Goal: Information Seeking & Learning: Learn about a topic

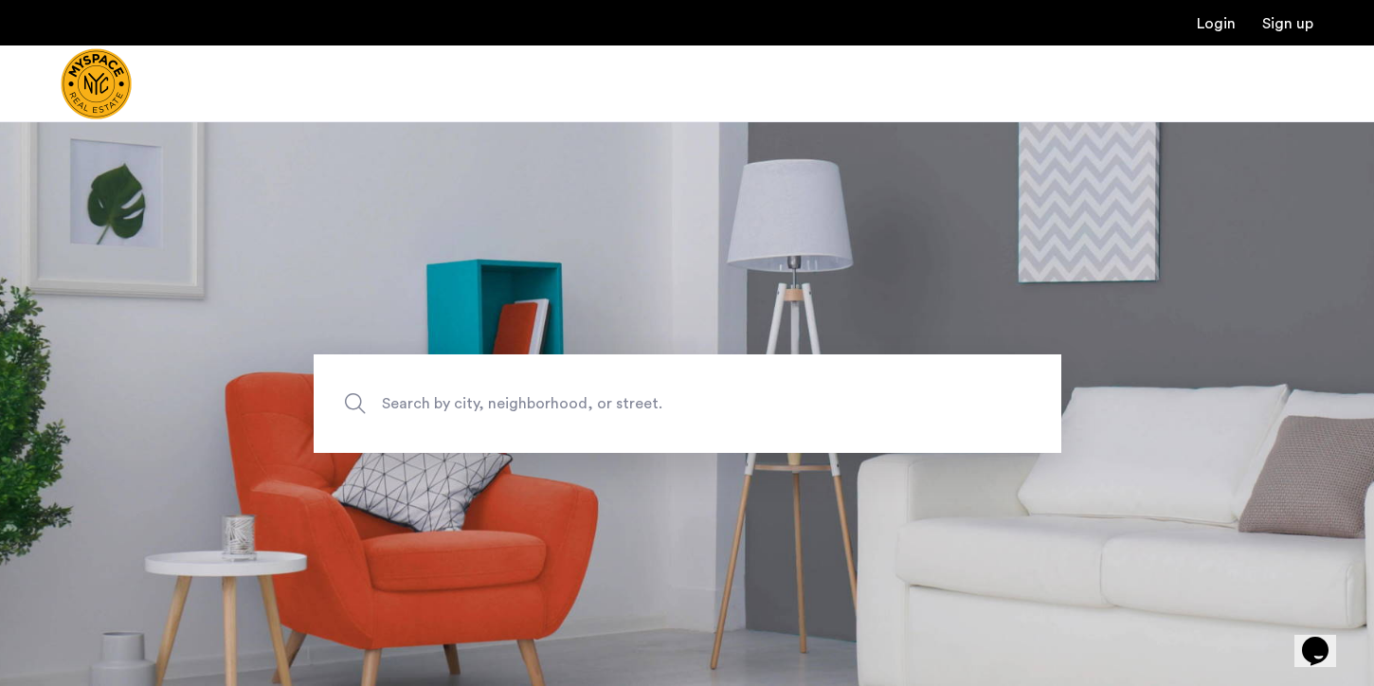
click at [486, 391] on span "Search by city, neighborhood, or street." at bounding box center [643, 404] width 523 height 26
click at [486, 391] on input "Search by city, neighborhood, or street." at bounding box center [688, 404] width 748 height 99
type input "********"
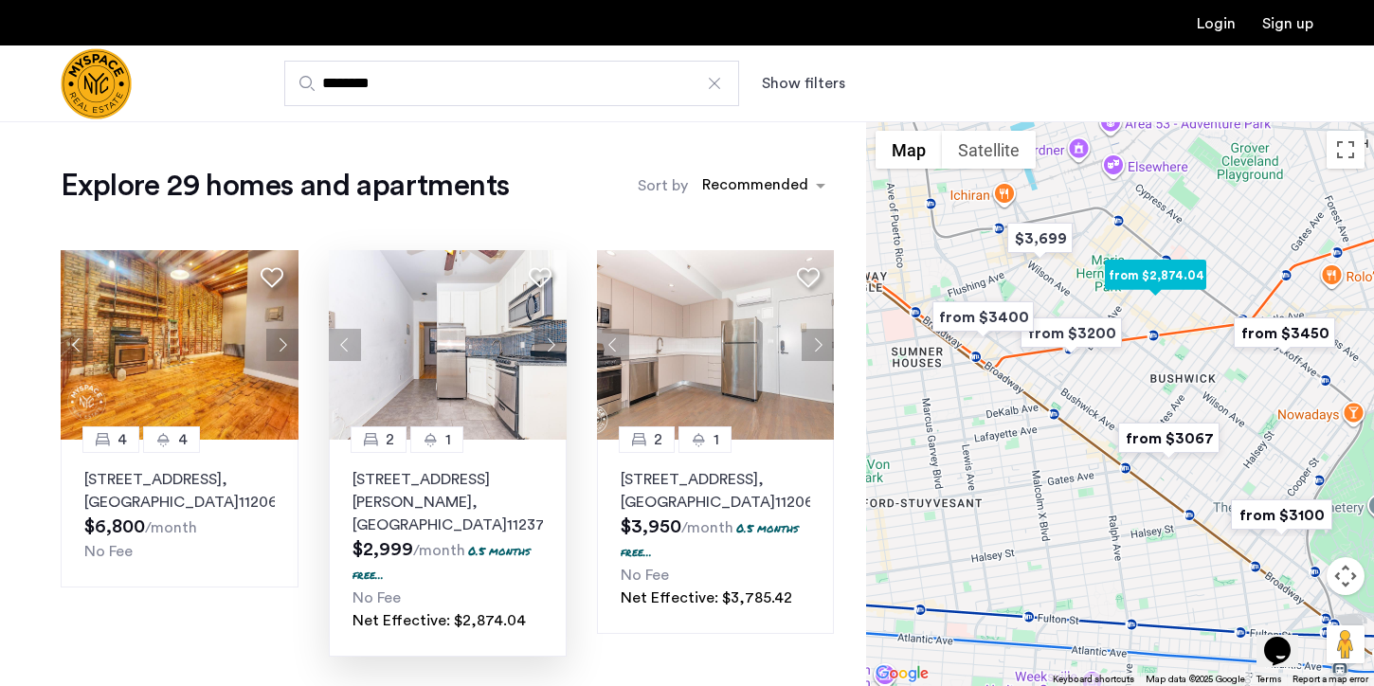
click at [549, 340] on button "Next apartment" at bounding box center [551, 345] width 32 height 32
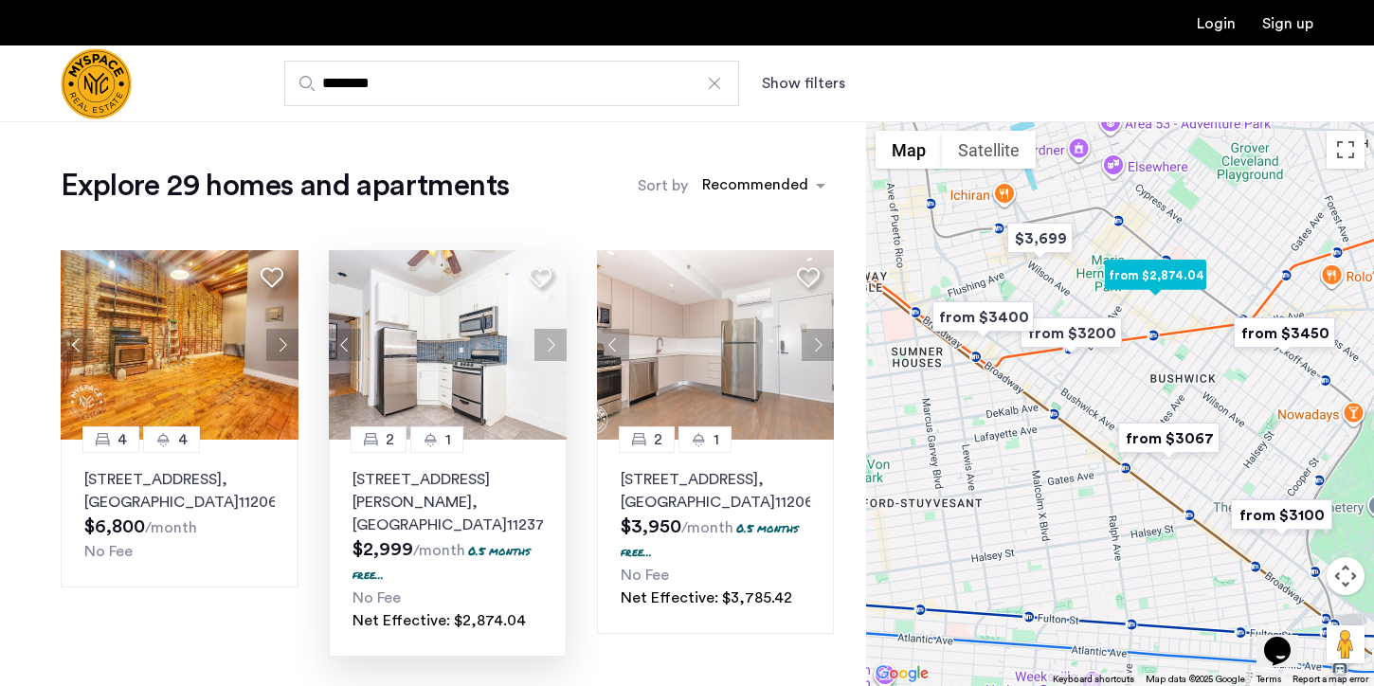
click at [549, 340] on button "Next apartment" at bounding box center [551, 345] width 32 height 32
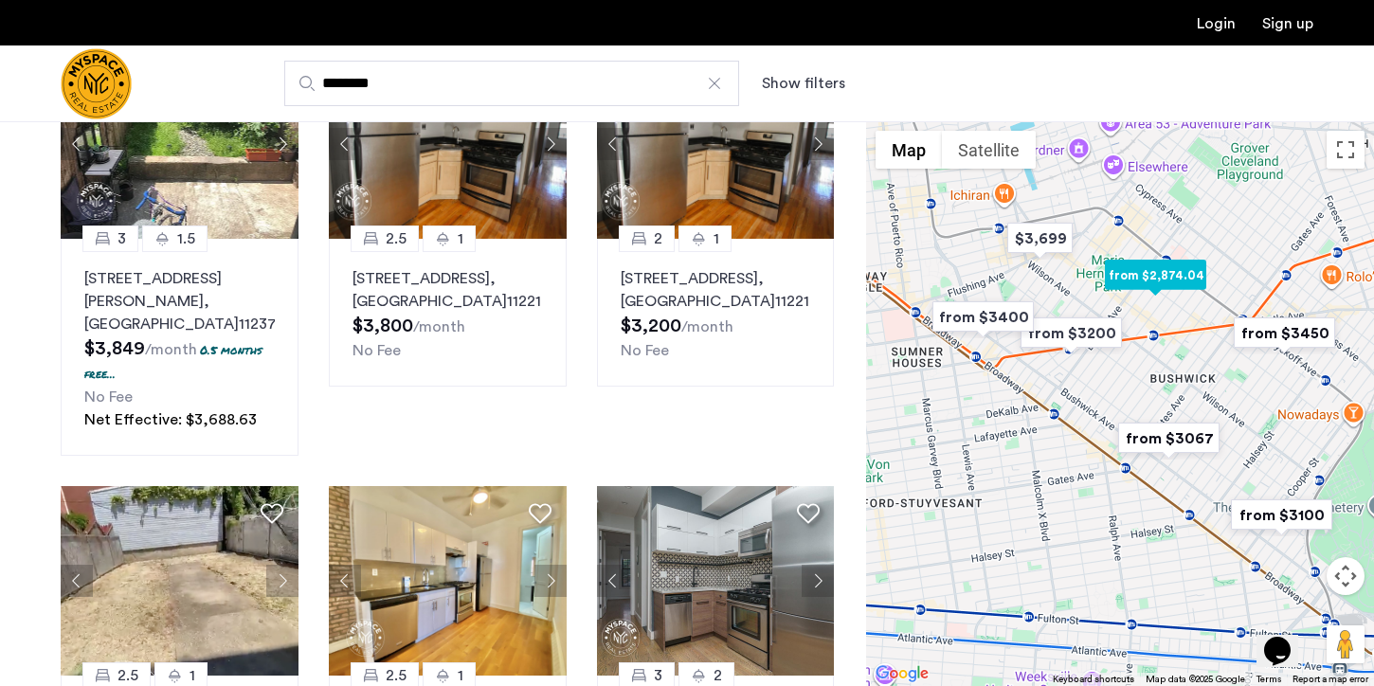
scroll to position [1580, 0]
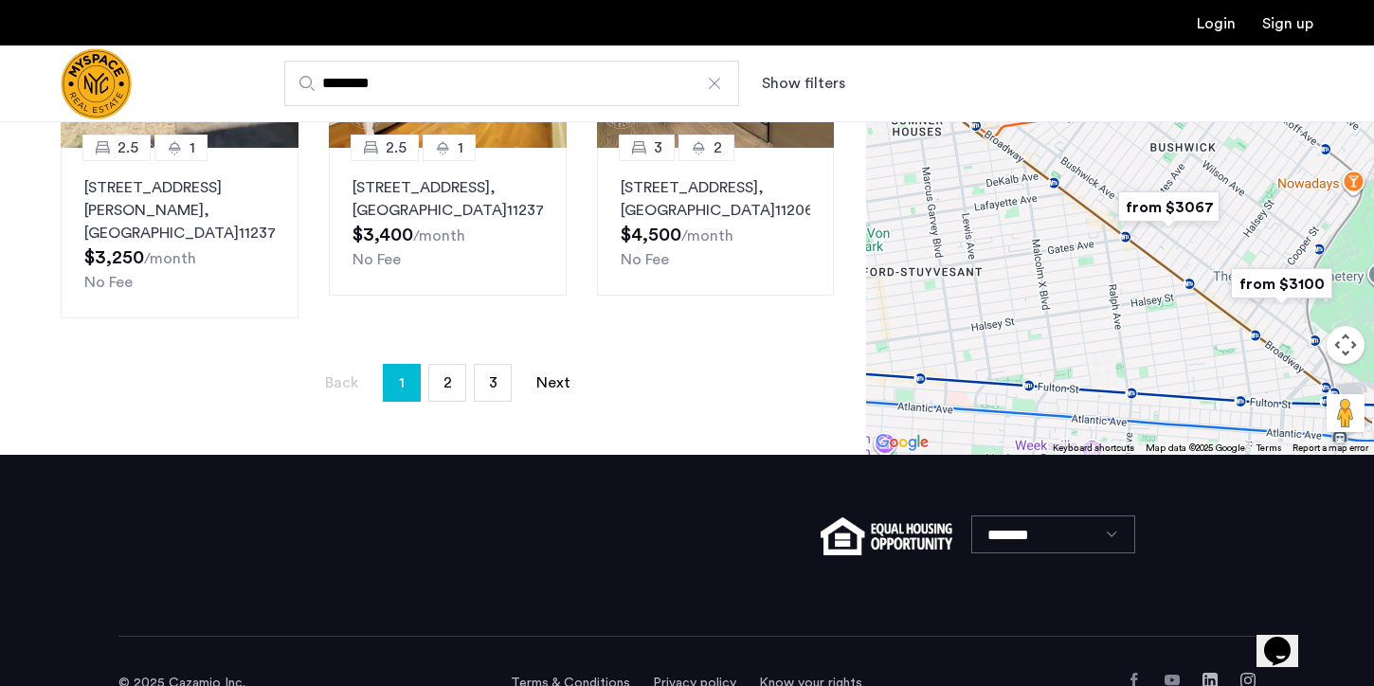
click at [427, 364] on ul "Back page 1 / 3 You're on page 1 page 2 page 3 Next page" at bounding box center [448, 383] width 774 height 38
click at [443, 365] on link "page 2" at bounding box center [447, 383] width 36 height 36
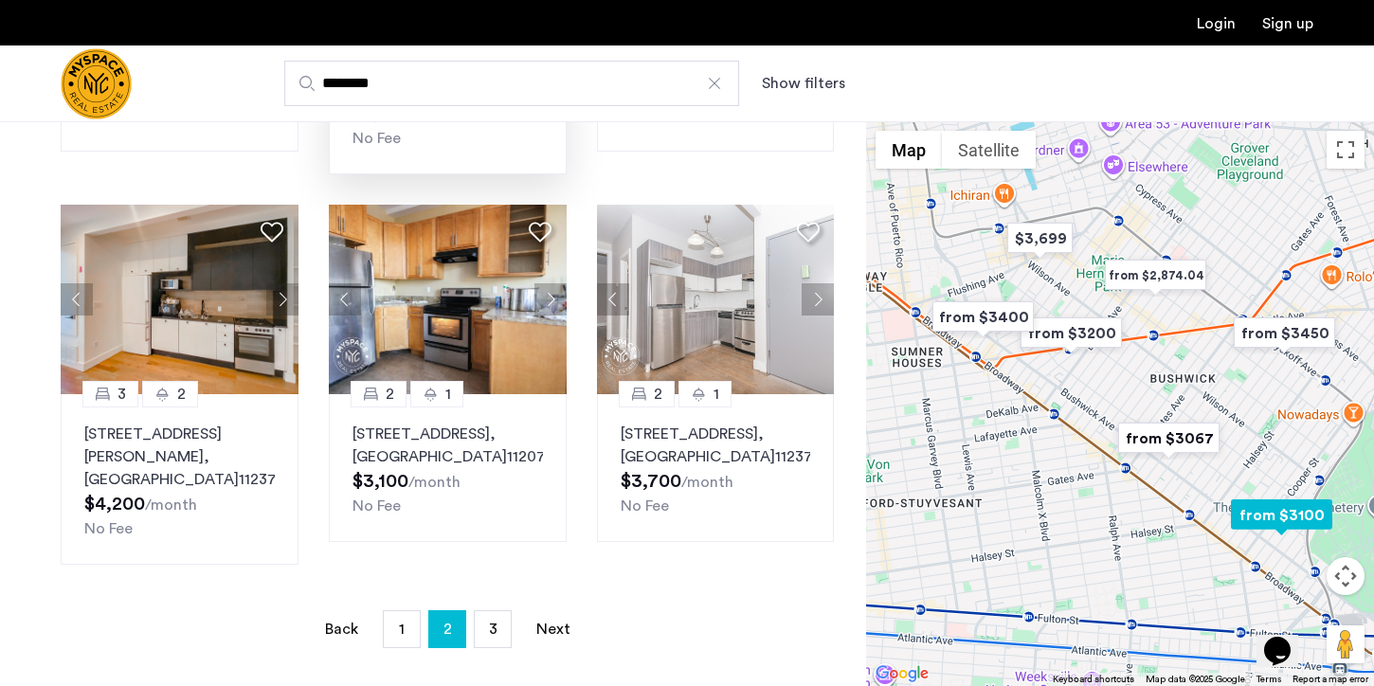
scroll to position [1179, 0]
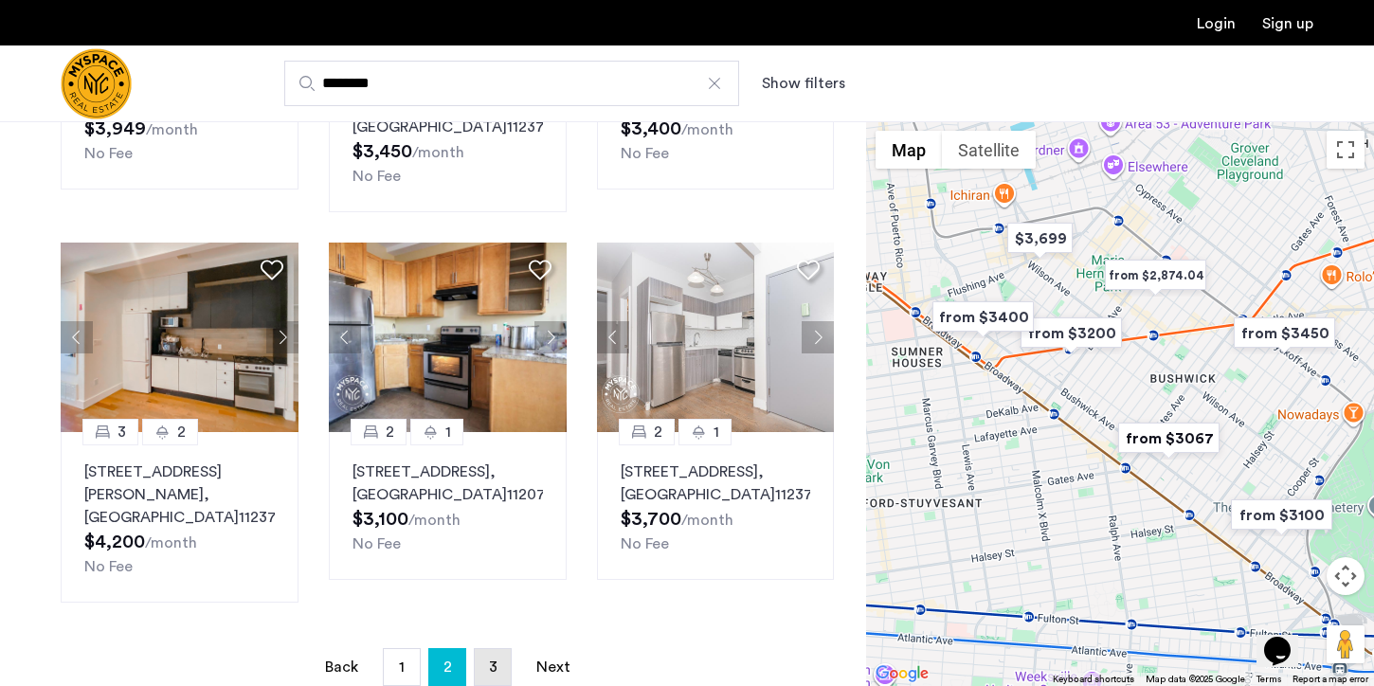
click at [497, 660] on span "3" at bounding box center [493, 667] width 9 height 15
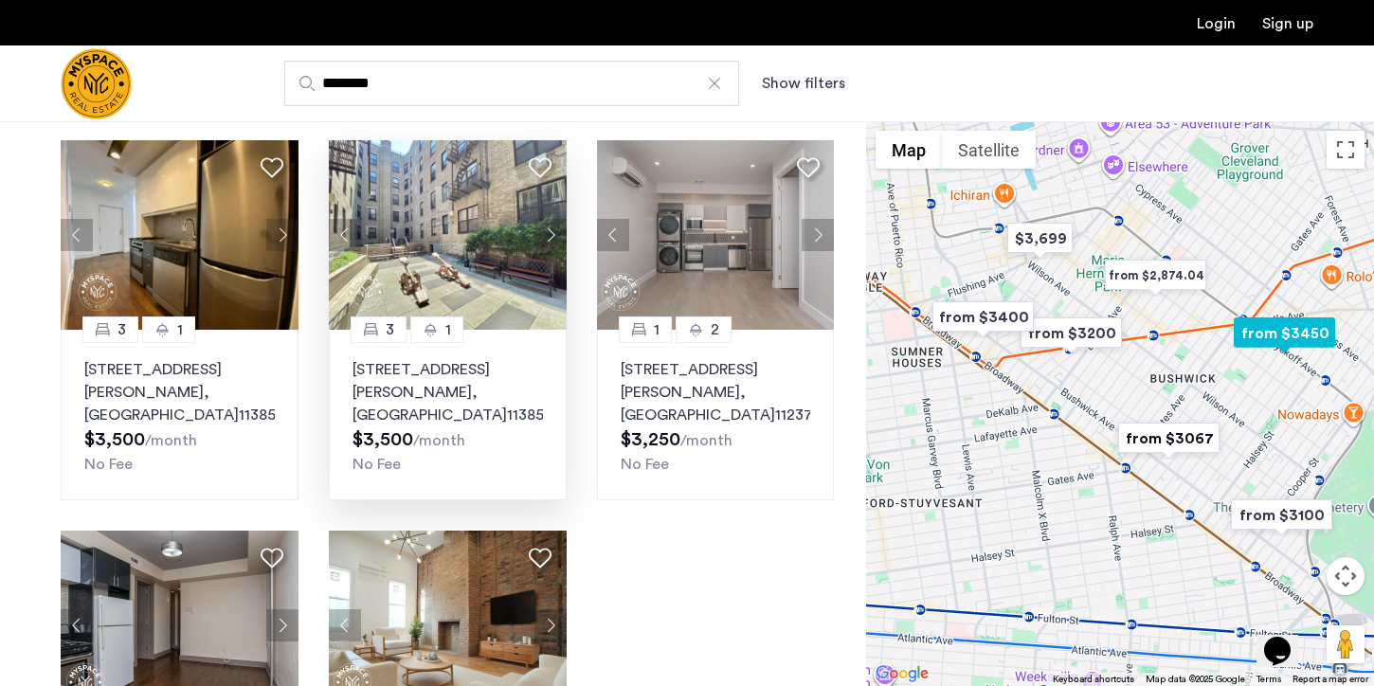
scroll to position [103, 0]
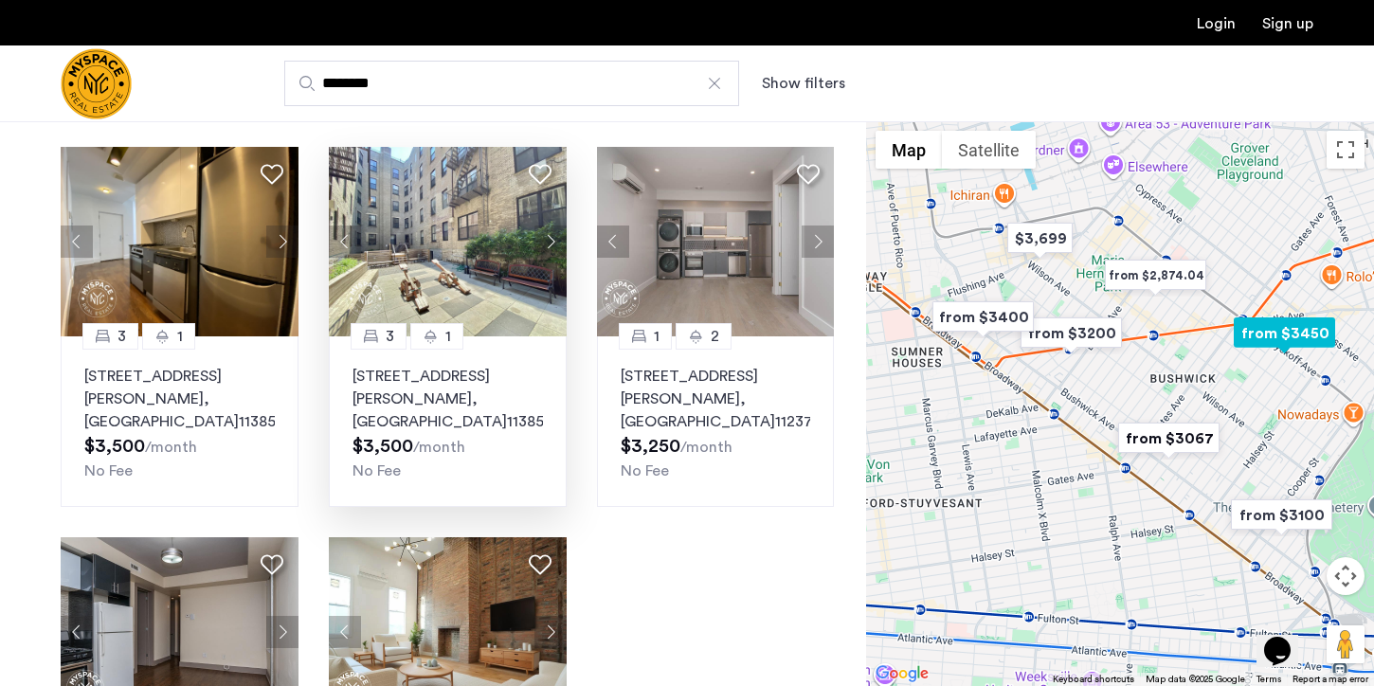
click at [554, 243] on button "Next apartment" at bounding box center [551, 242] width 32 height 32
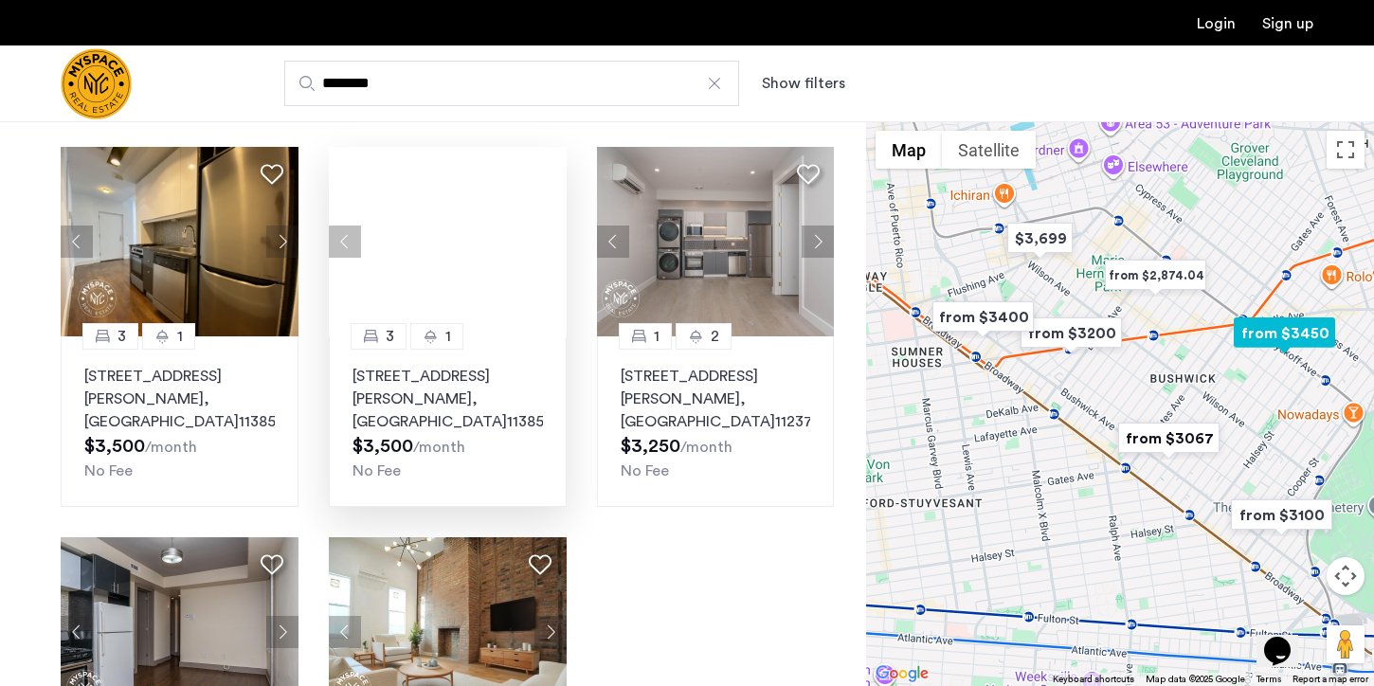
click at [554, 243] on div at bounding box center [448, 242] width 238 height 190
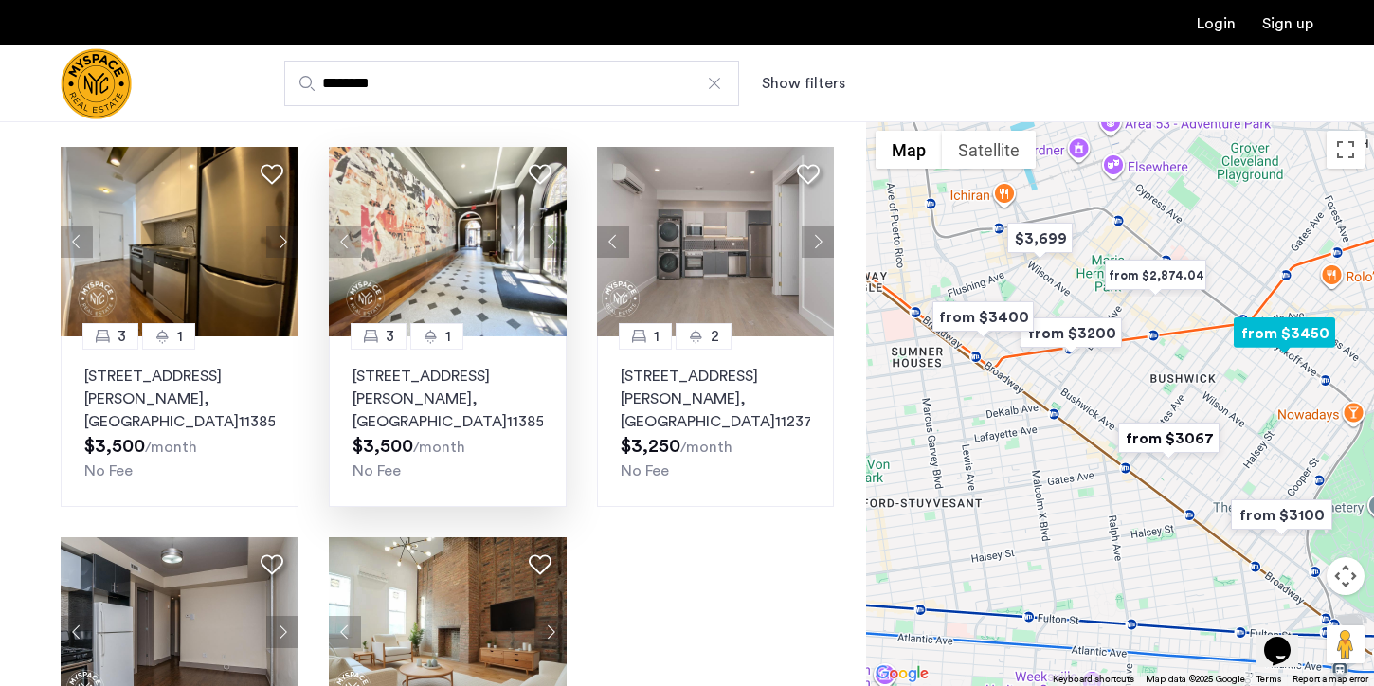
click at [554, 243] on button "Next apartment" at bounding box center [551, 242] width 32 height 32
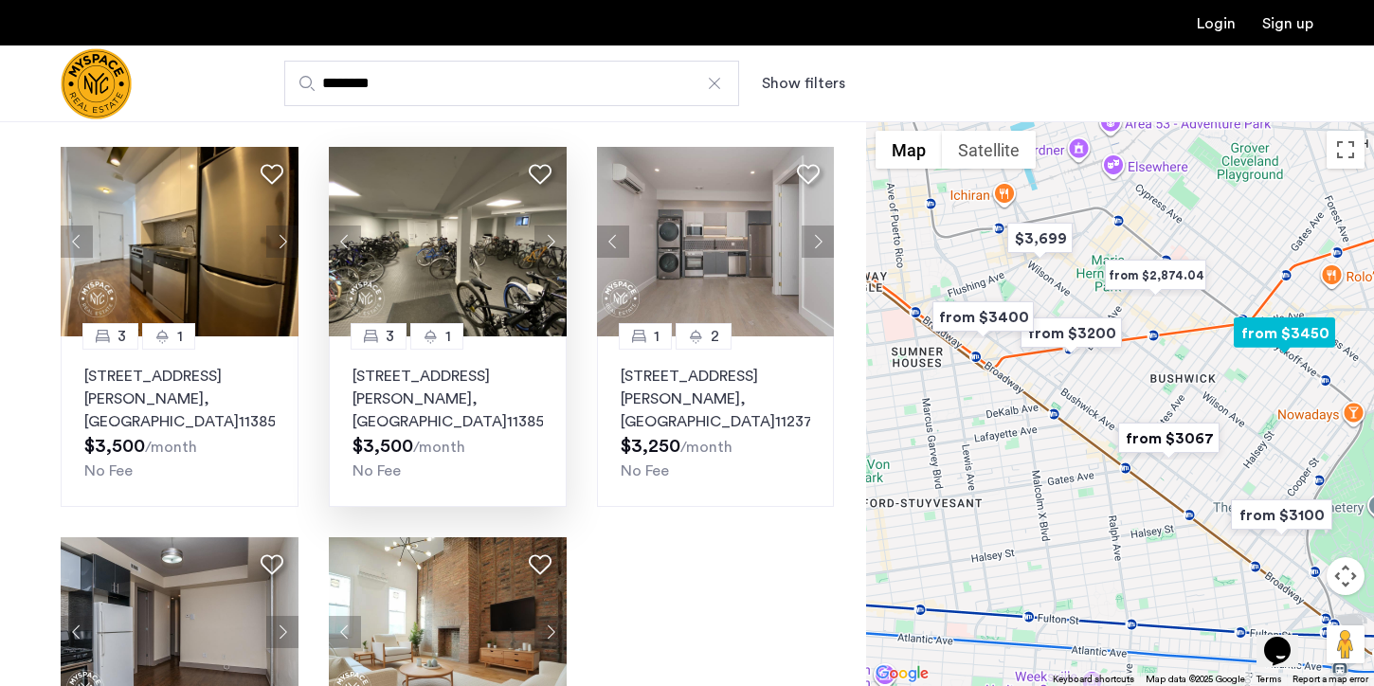
click at [554, 243] on button "Next apartment" at bounding box center [551, 242] width 32 height 32
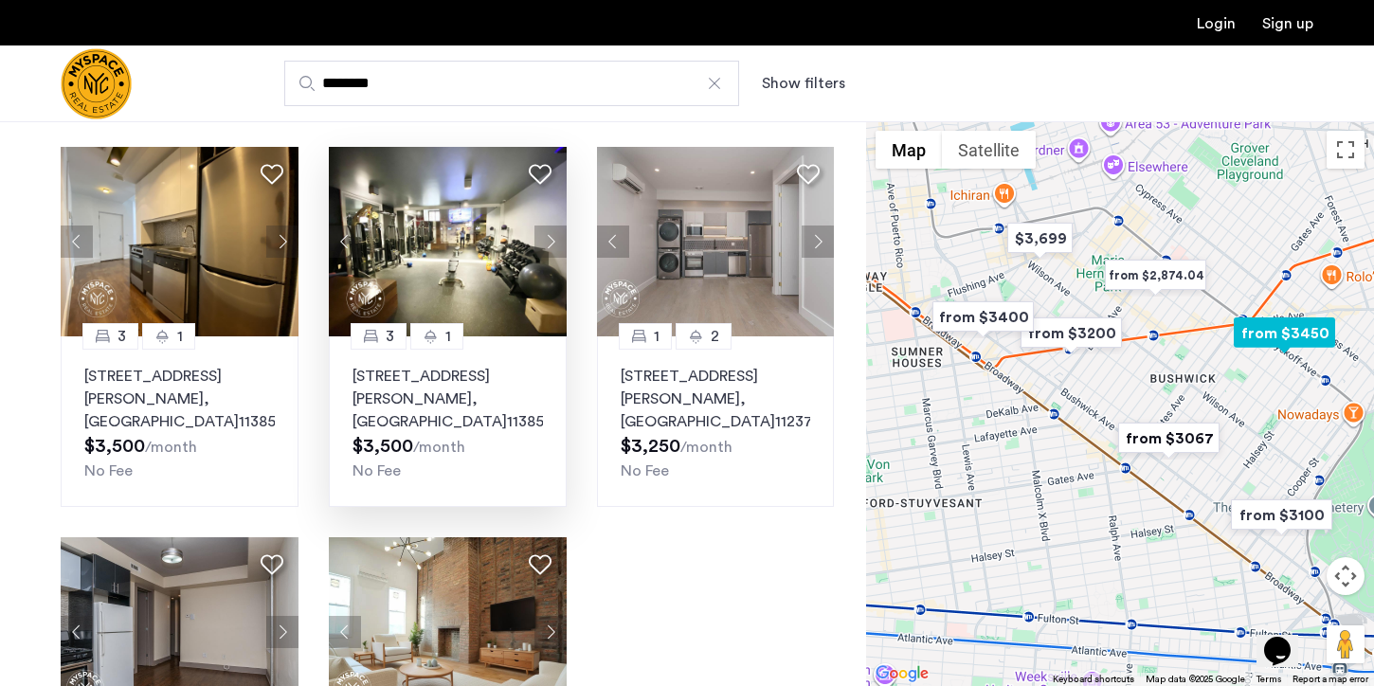
click at [554, 243] on button "Next apartment" at bounding box center [551, 242] width 32 height 32
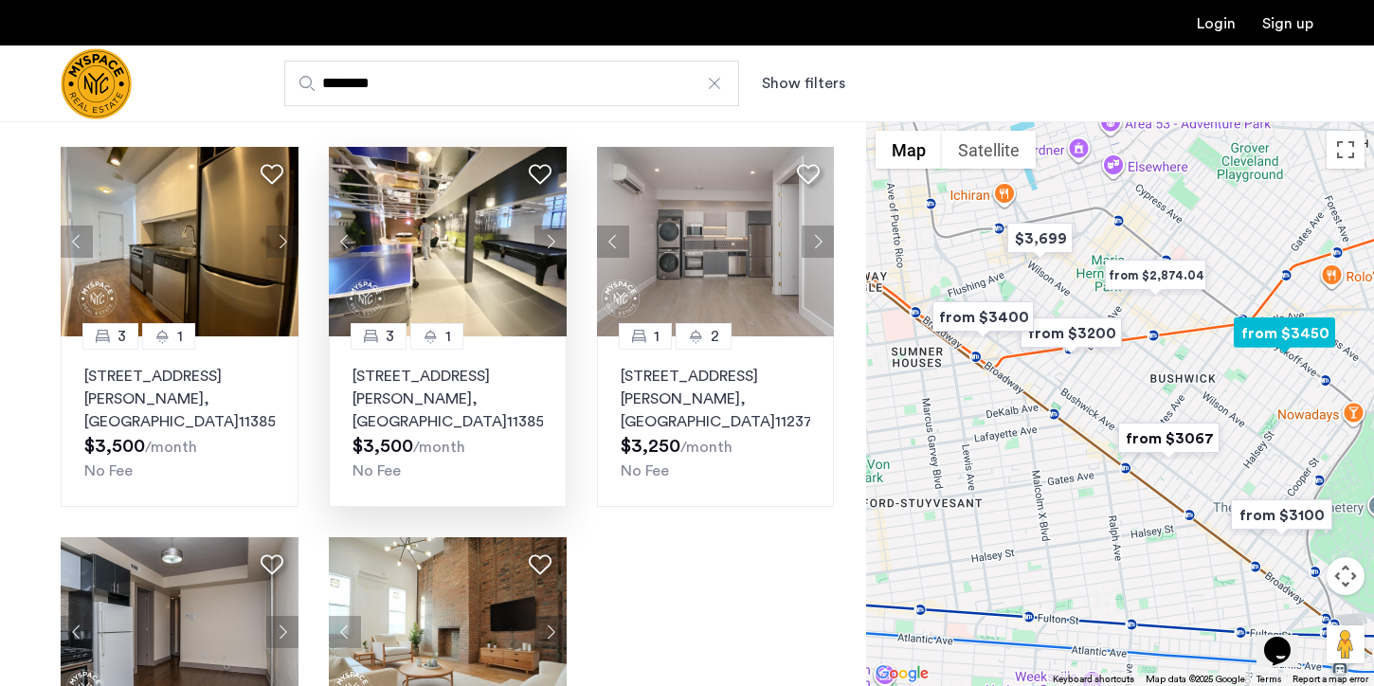
click at [554, 243] on button "Next apartment" at bounding box center [551, 242] width 32 height 32
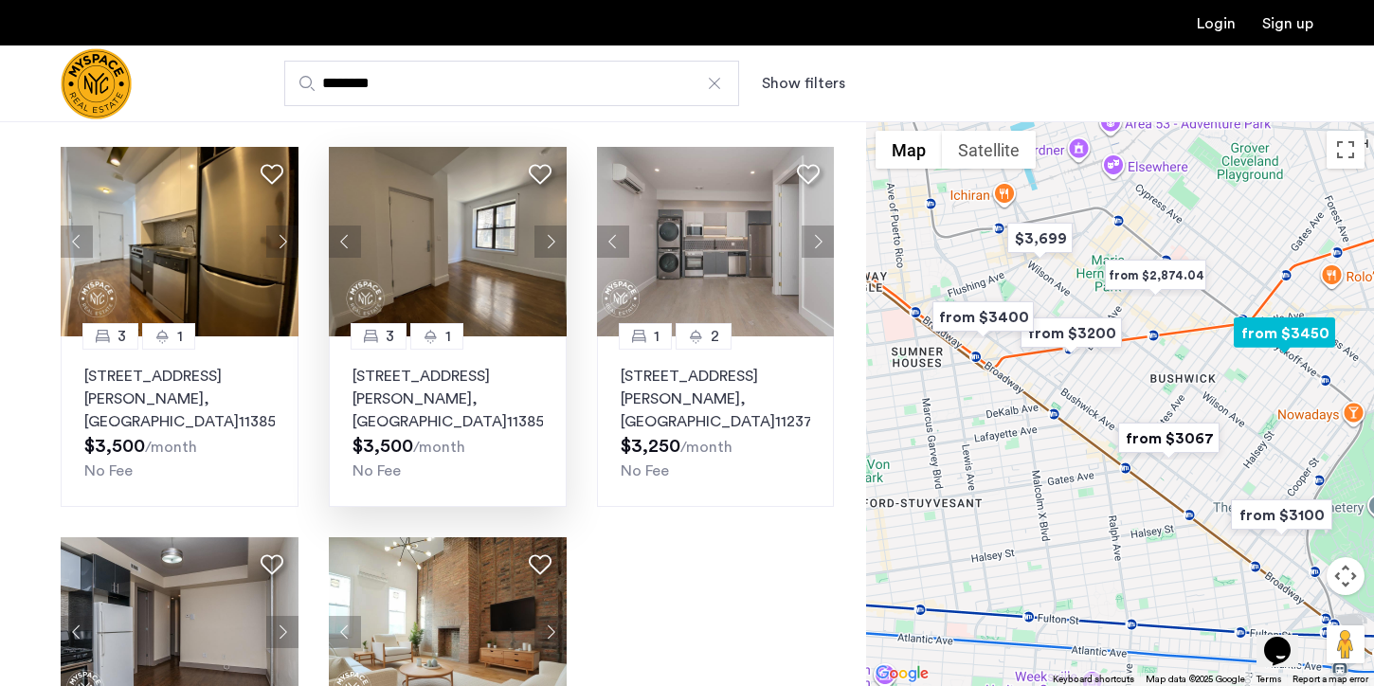
click at [554, 243] on button "Next apartment" at bounding box center [551, 242] width 32 height 32
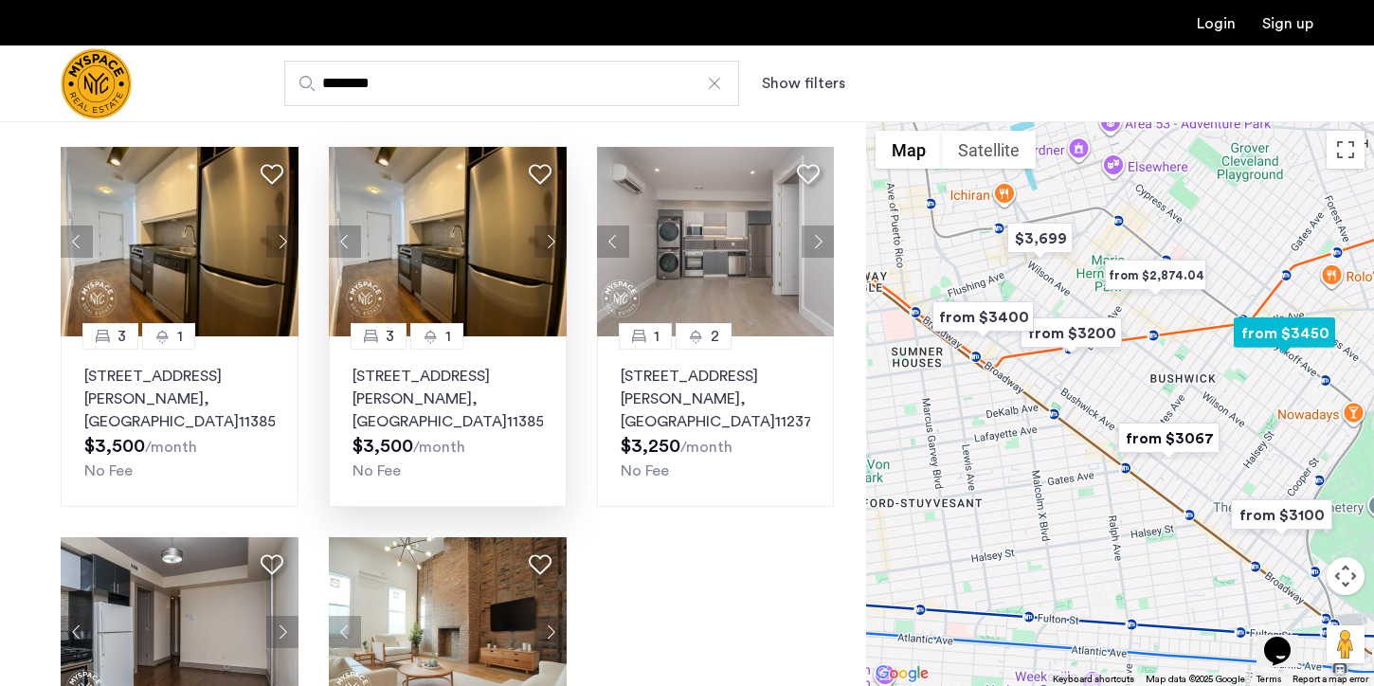
click at [554, 243] on button "Next apartment" at bounding box center [551, 242] width 32 height 32
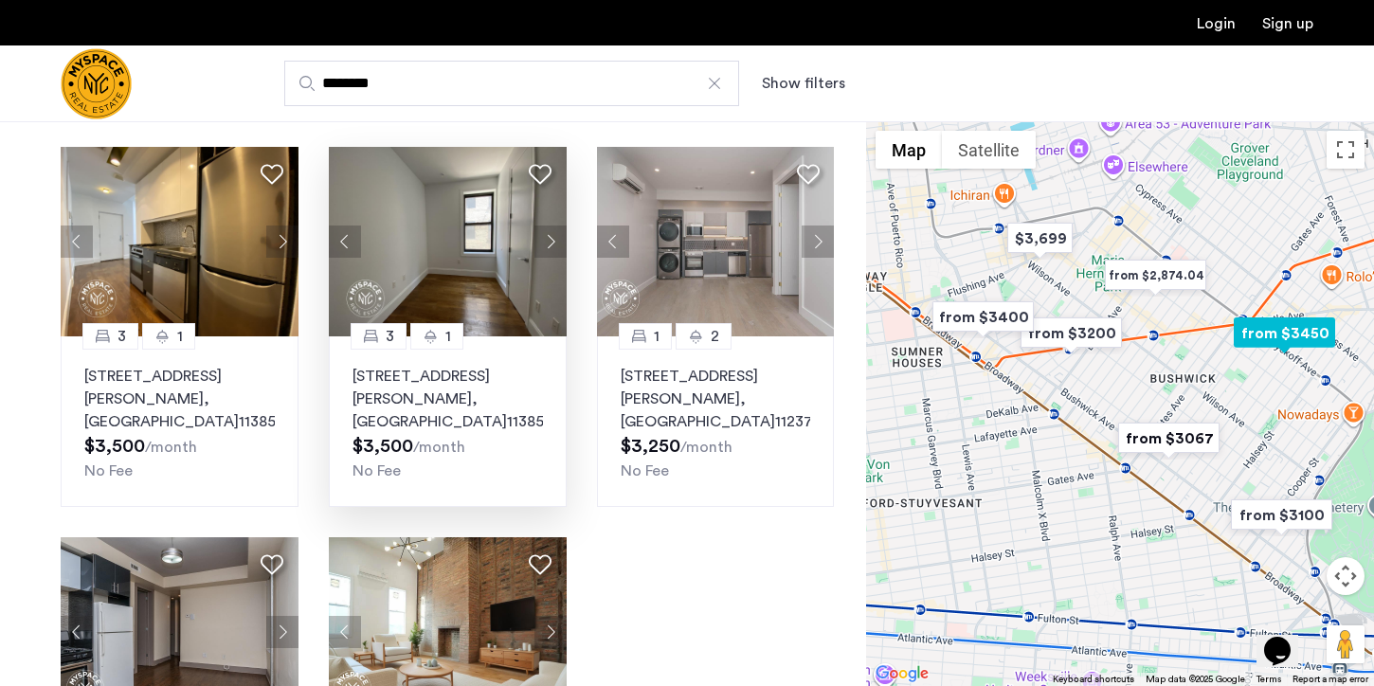
click at [554, 243] on button "Next apartment" at bounding box center [551, 242] width 32 height 32
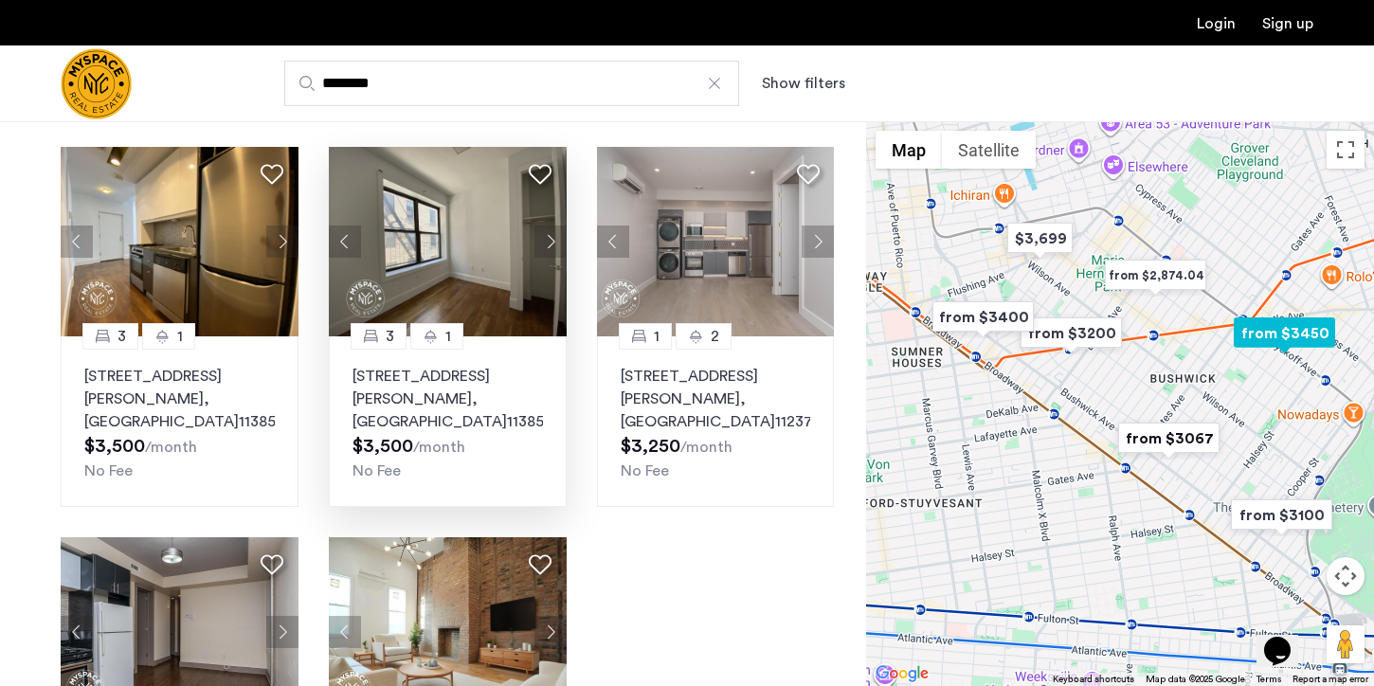
click at [554, 243] on button "Next apartment" at bounding box center [551, 242] width 32 height 32
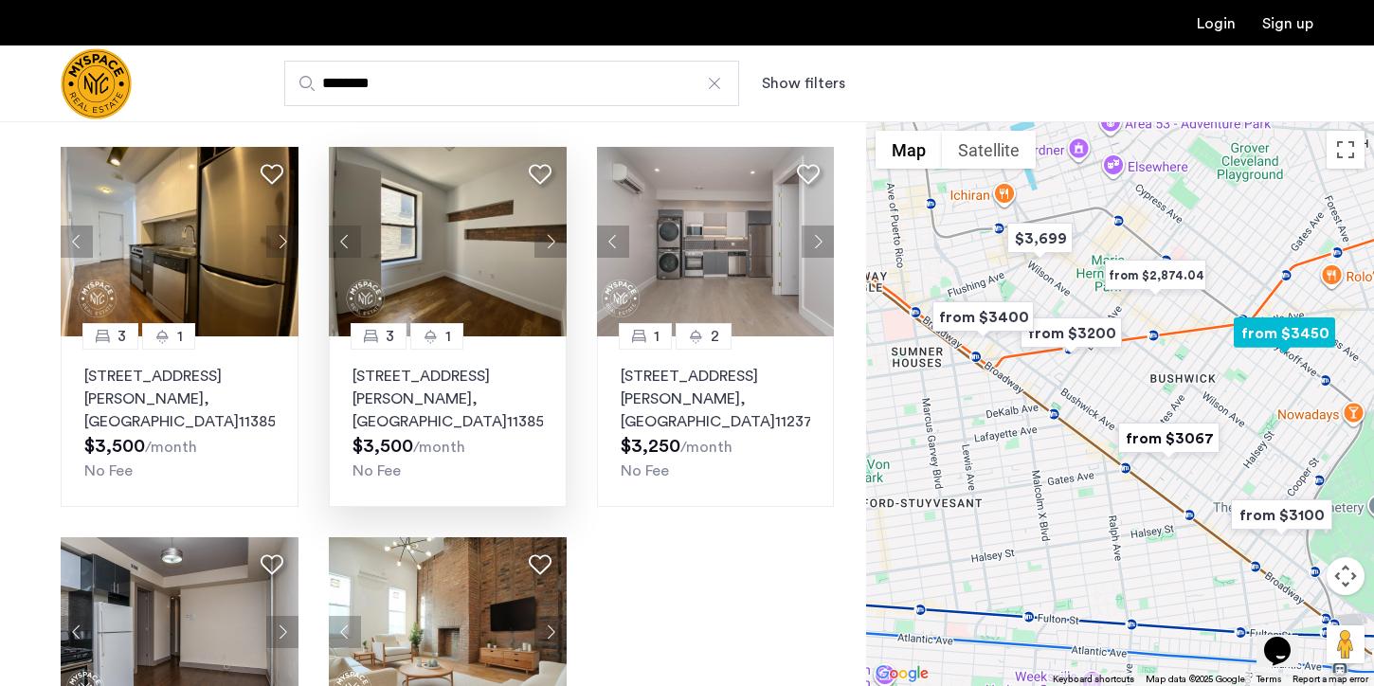
click at [554, 243] on button "Next apartment" at bounding box center [551, 242] width 32 height 32
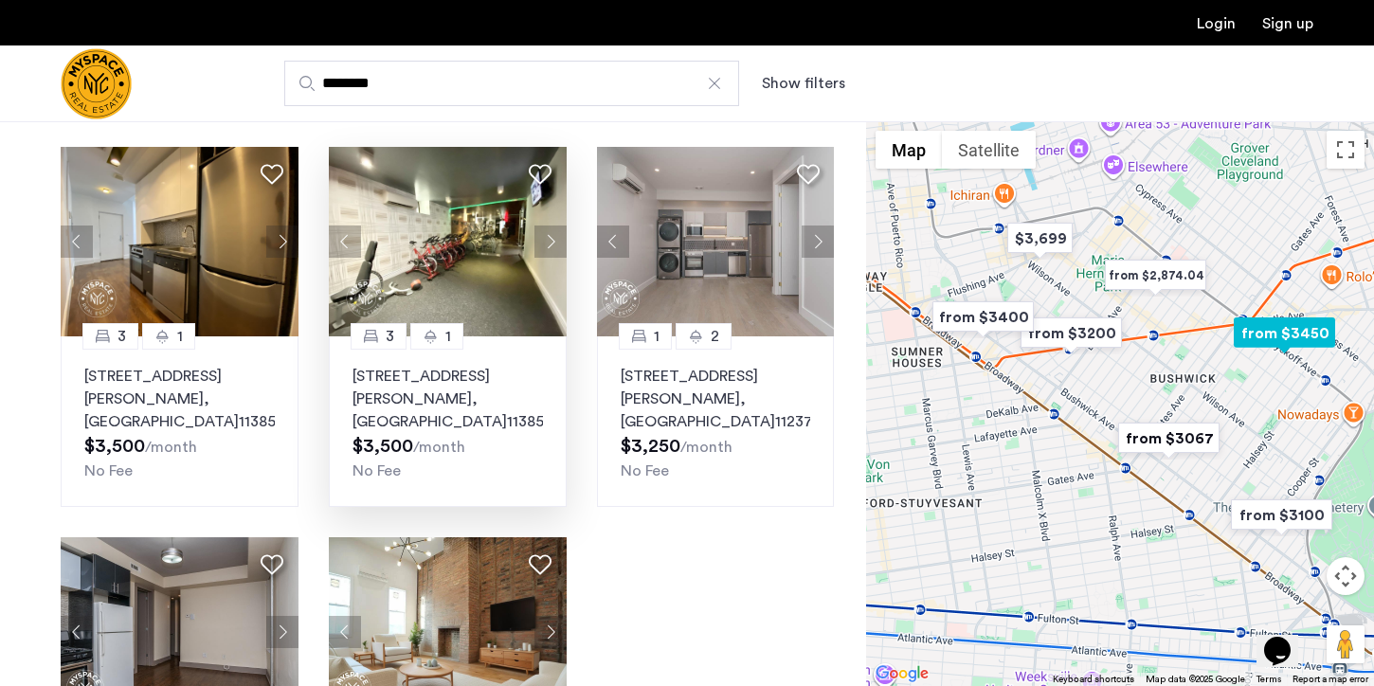
click at [554, 243] on button "Next apartment" at bounding box center [551, 242] width 32 height 32
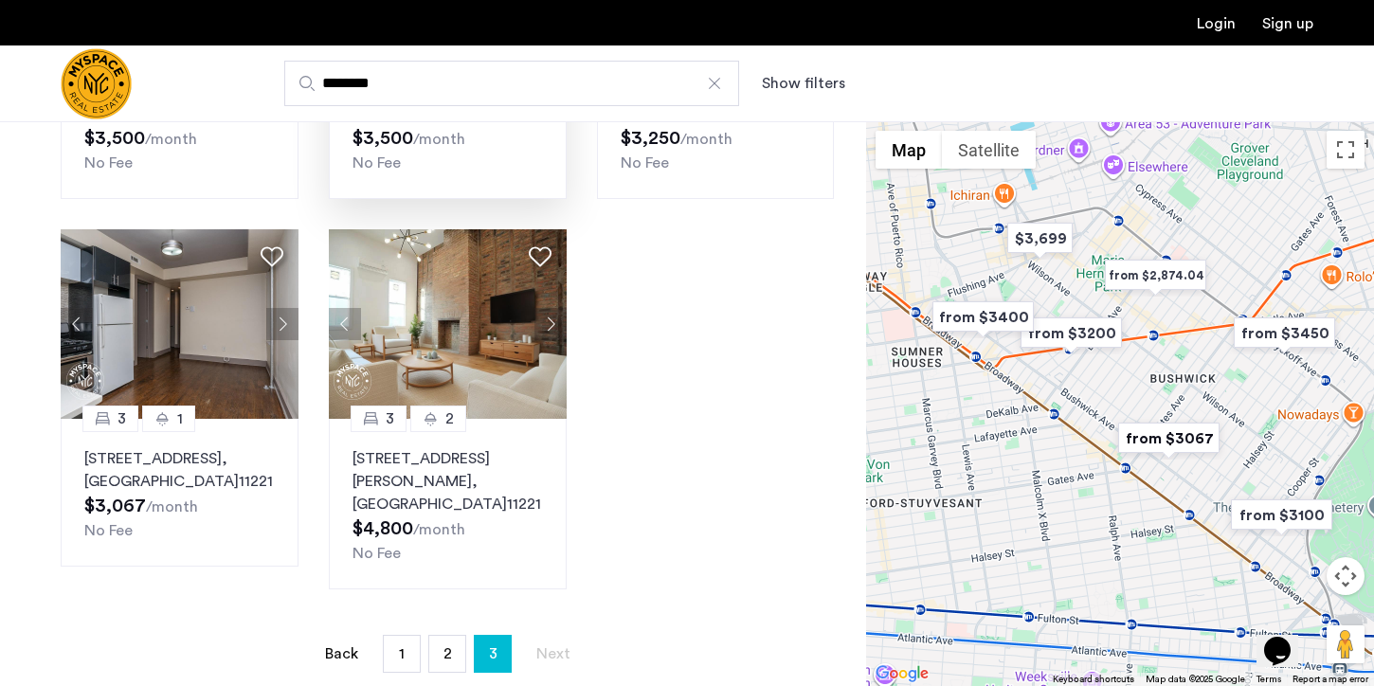
scroll to position [415, 0]
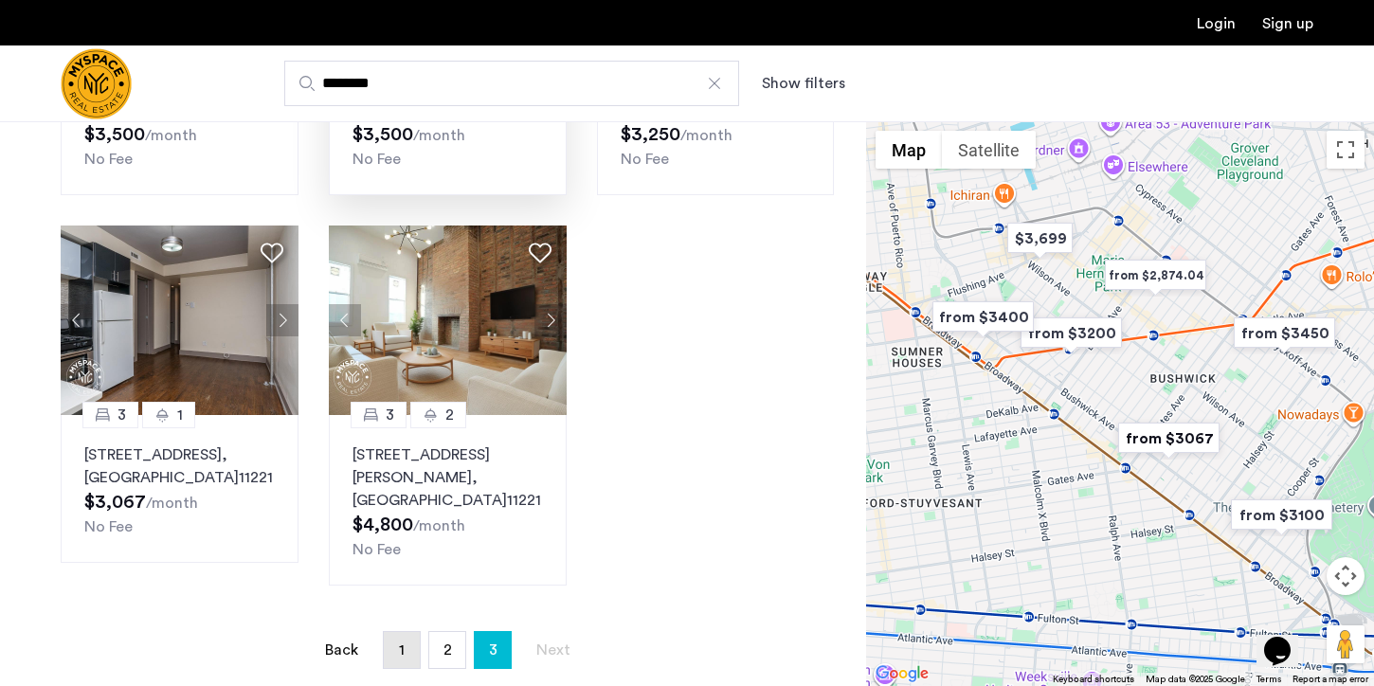
click at [389, 632] on link "page 1" at bounding box center [402, 650] width 36 height 36
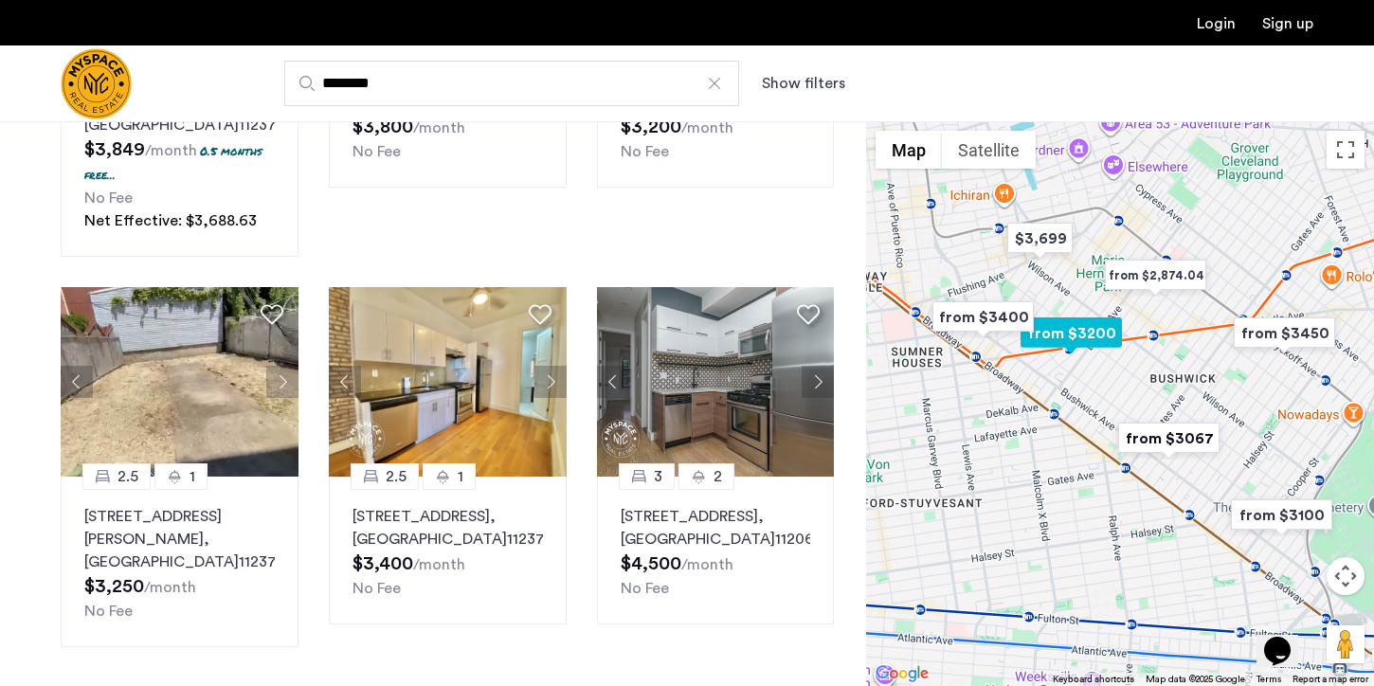
scroll to position [1267, 0]
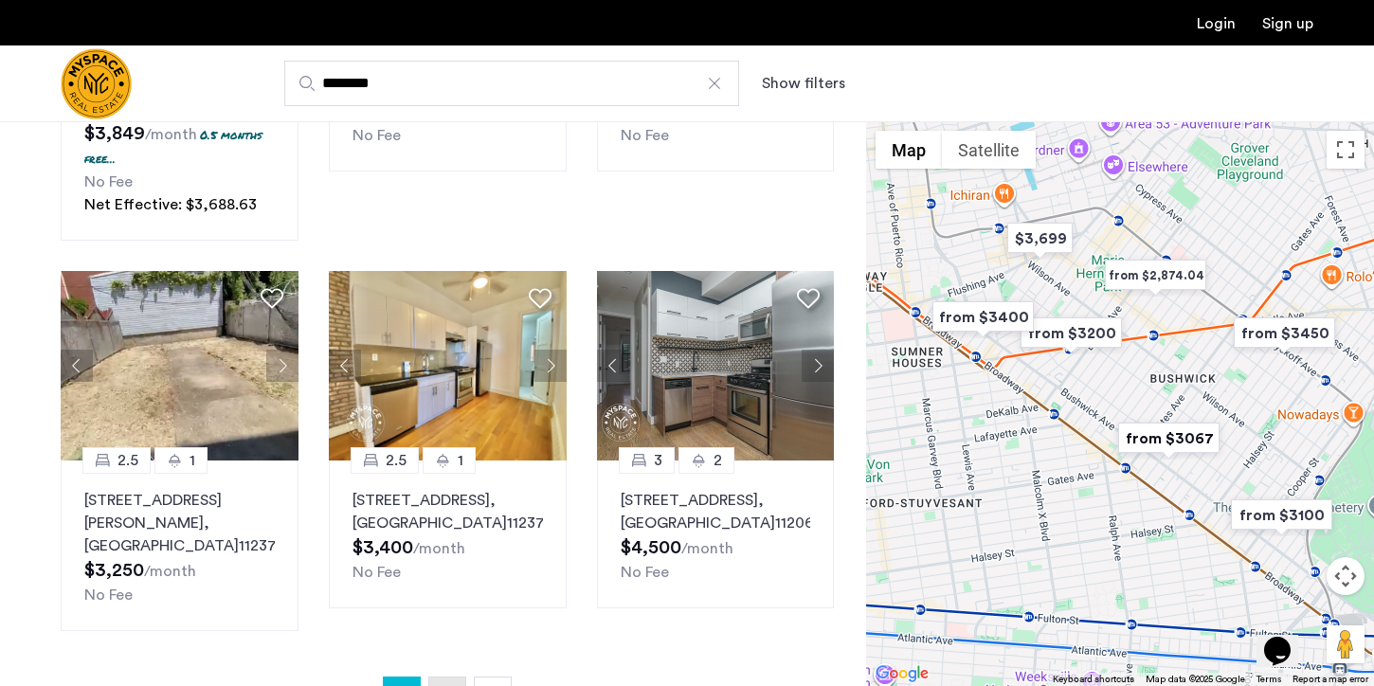
click at [454, 678] on link "page 2" at bounding box center [447, 696] width 36 height 36
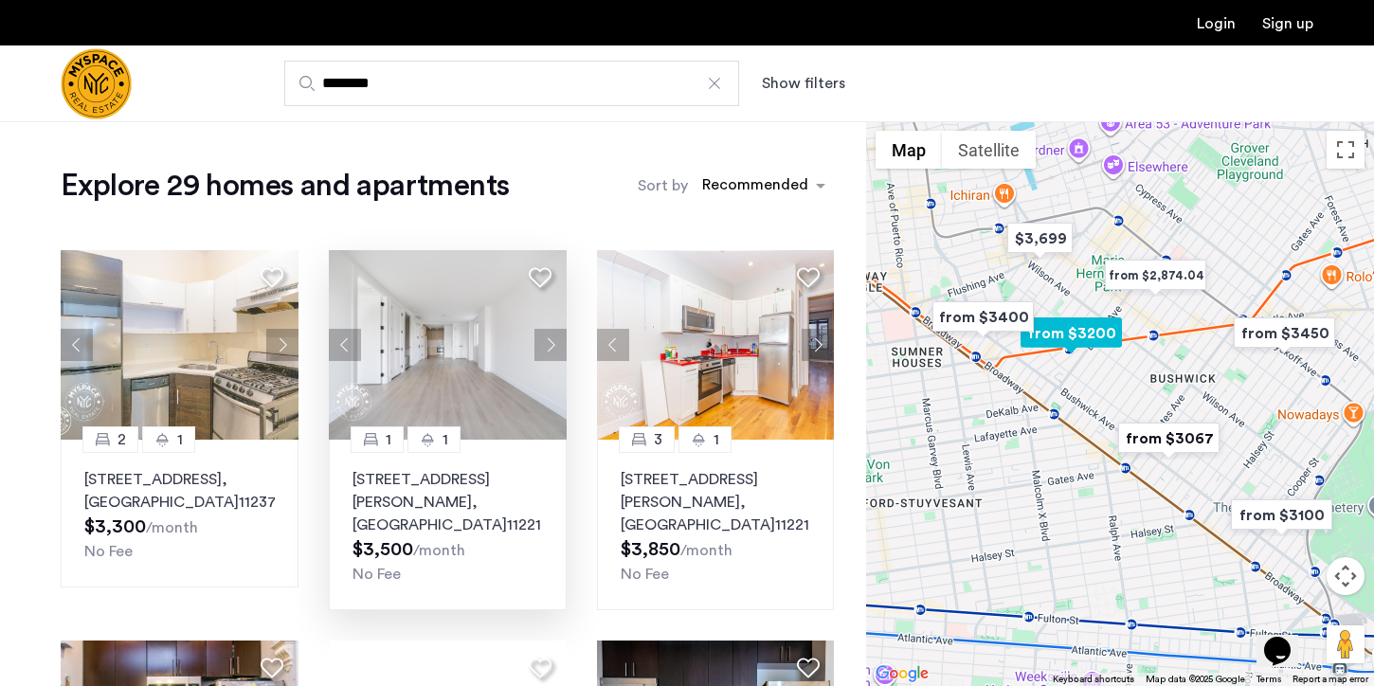
click at [559, 349] on button "Next apartment" at bounding box center [551, 345] width 32 height 32
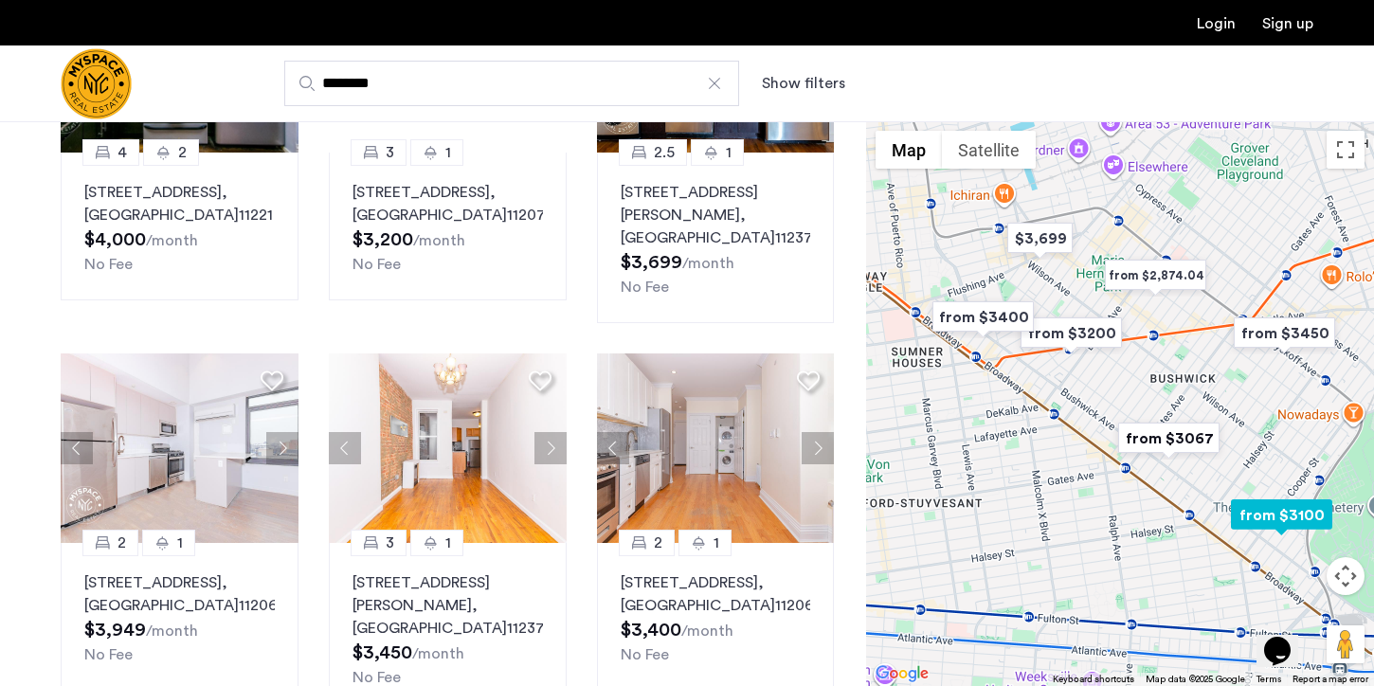
scroll to position [688, 0]
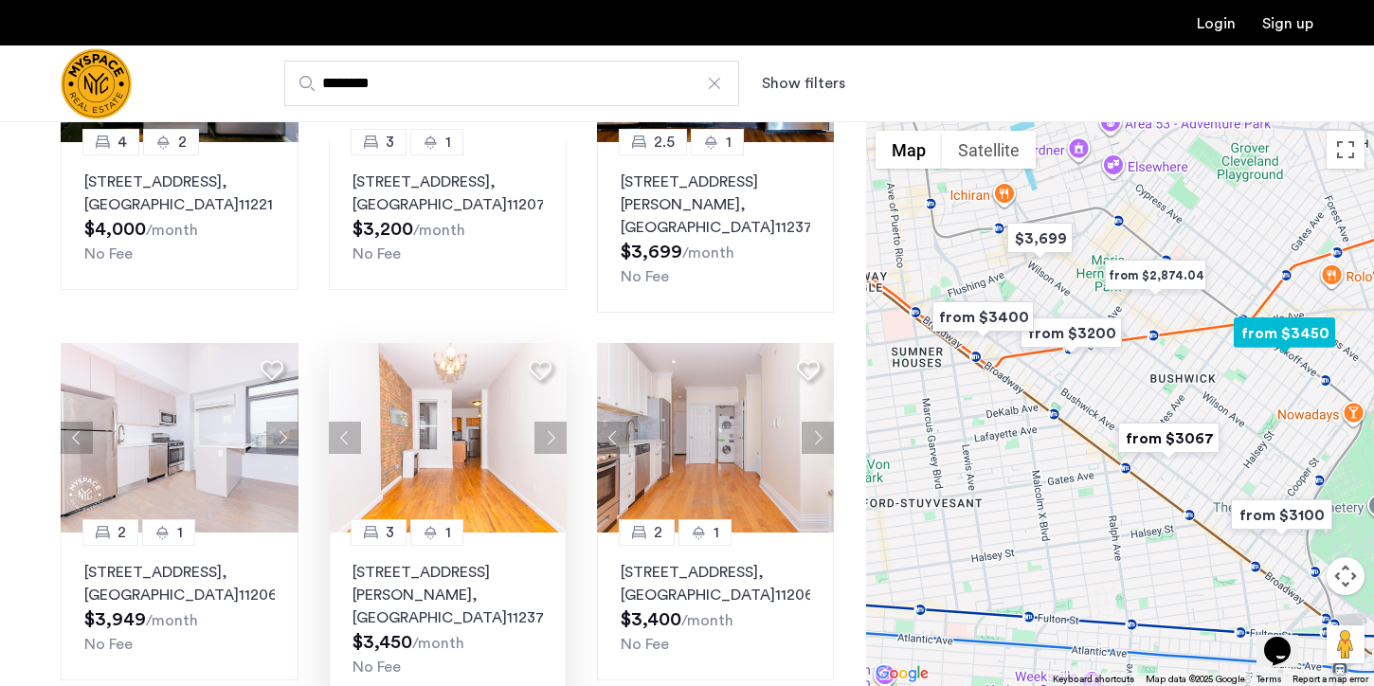
click at [558, 422] on button "Next apartment" at bounding box center [551, 438] width 32 height 32
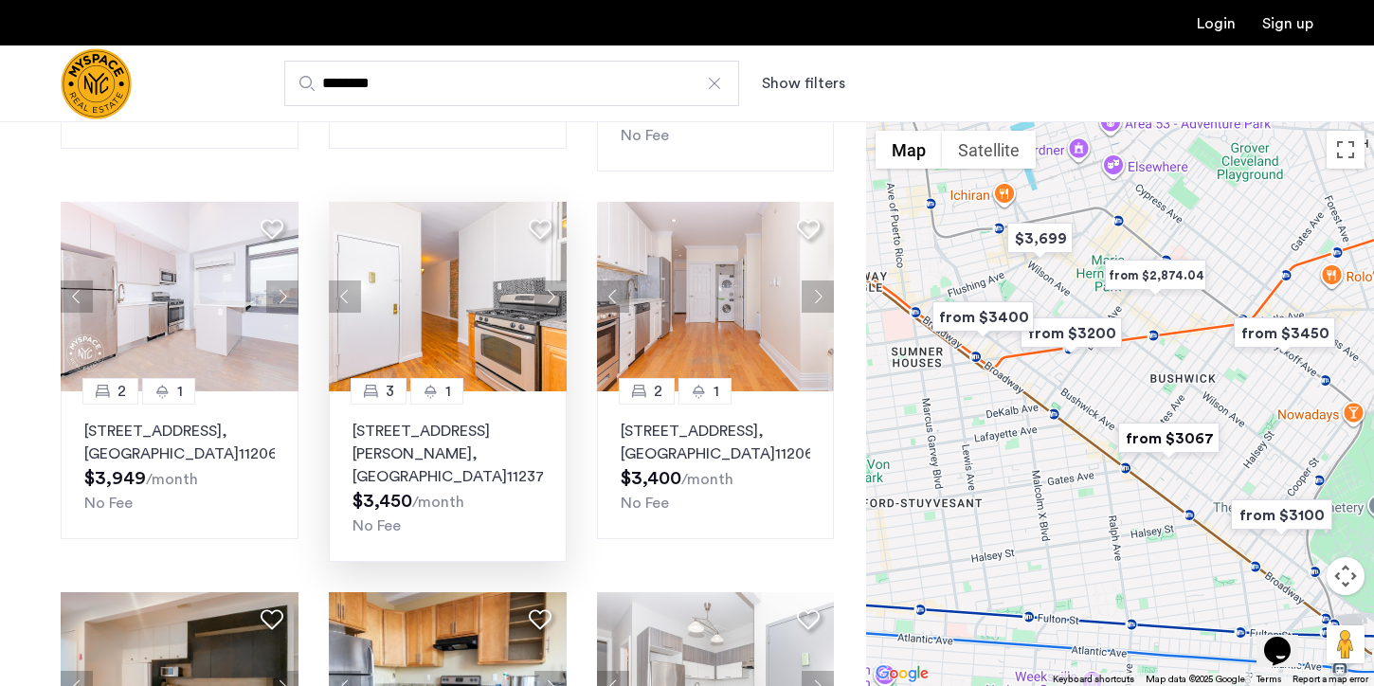
scroll to position [814, 0]
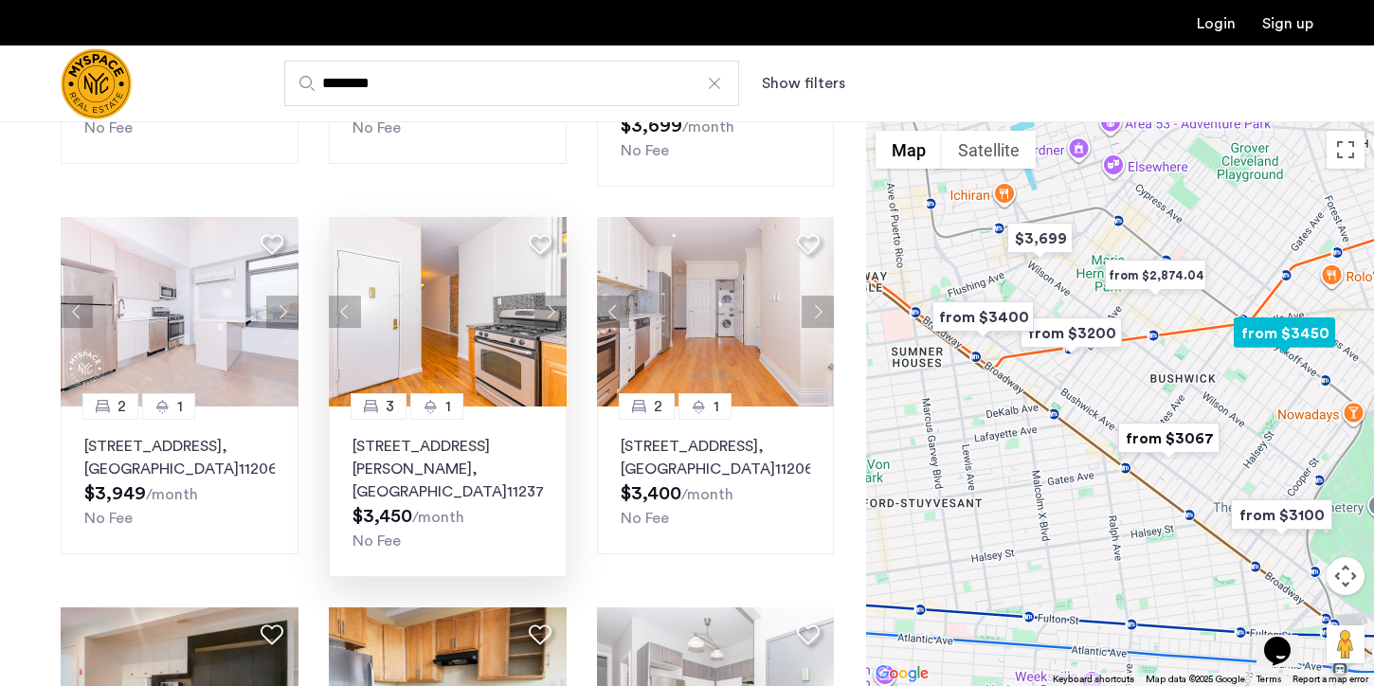
click at [548, 296] on button "Next apartment" at bounding box center [551, 312] width 32 height 32
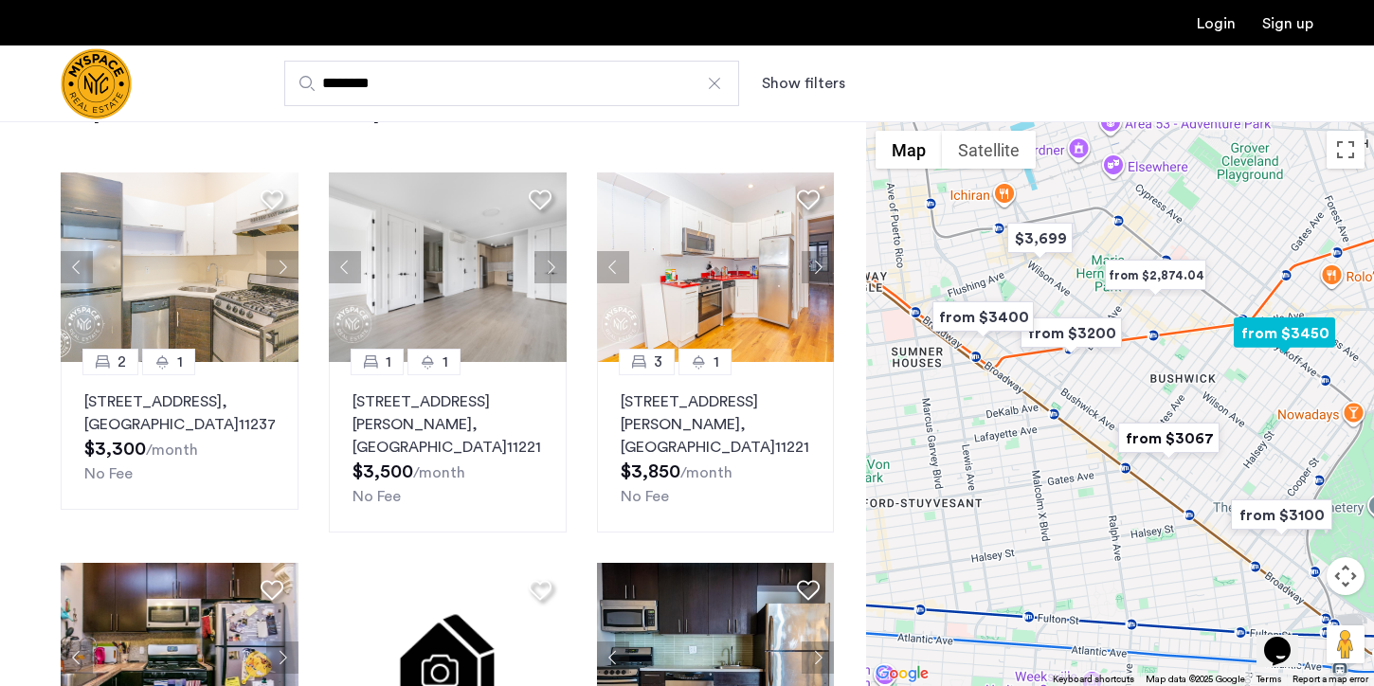
scroll to position [0, 0]
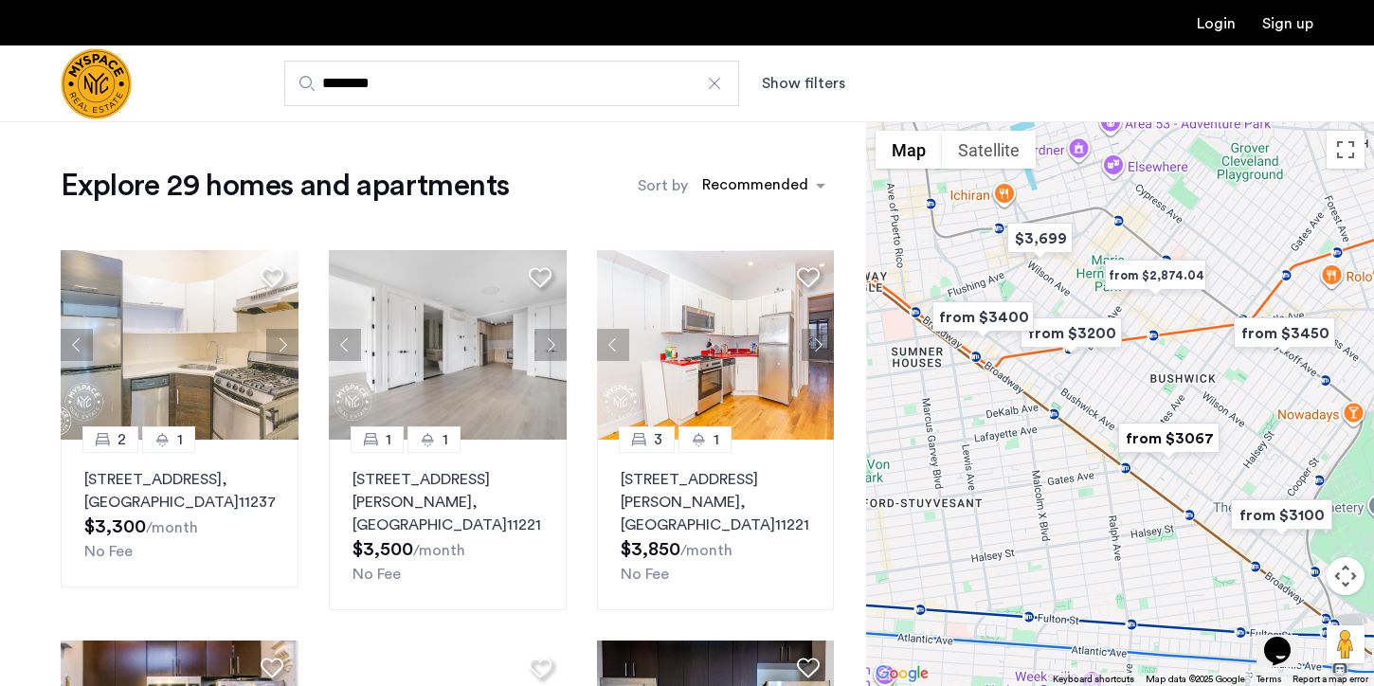
click at [81, 78] on img "Cazamio Logo" at bounding box center [96, 83] width 71 height 71
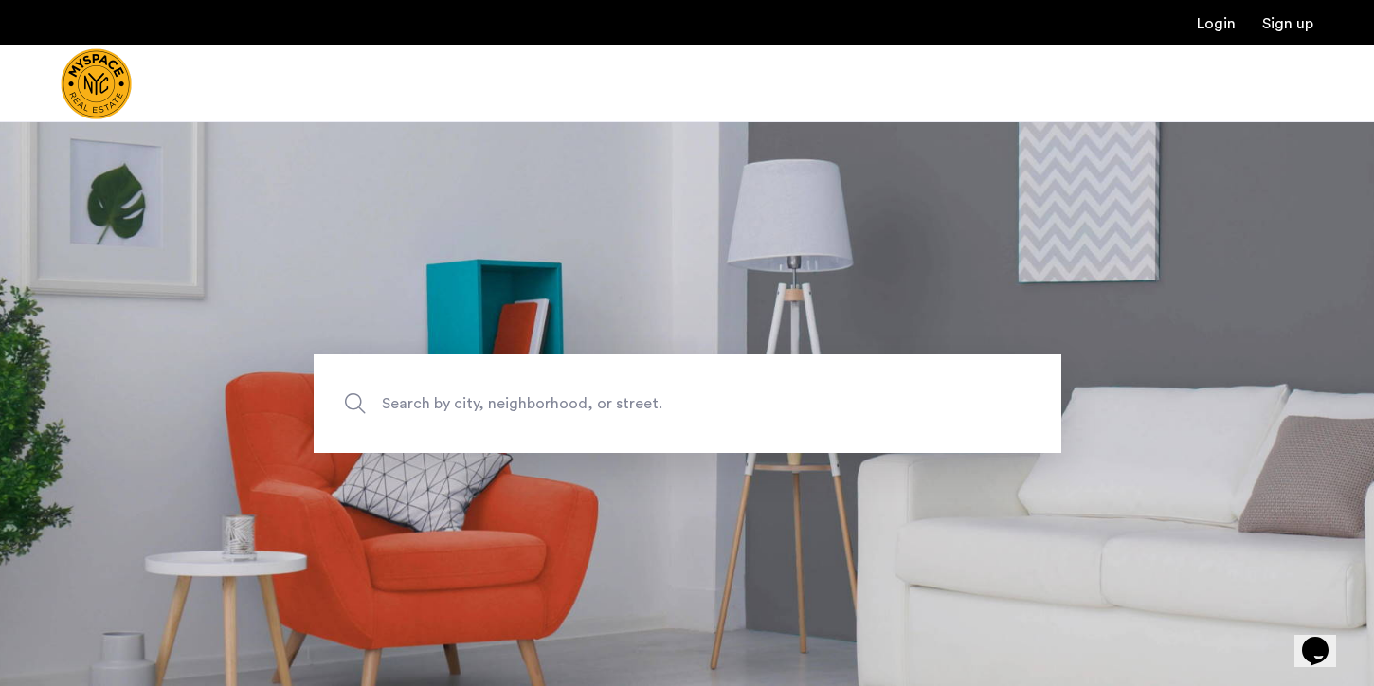
click at [562, 414] on span "Search by city, neighborhood, or street." at bounding box center [643, 404] width 523 height 26
click at [562, 414] on input "Search by city, neighborhood, or street." at bounding box center [688, 404] width 748 height 99
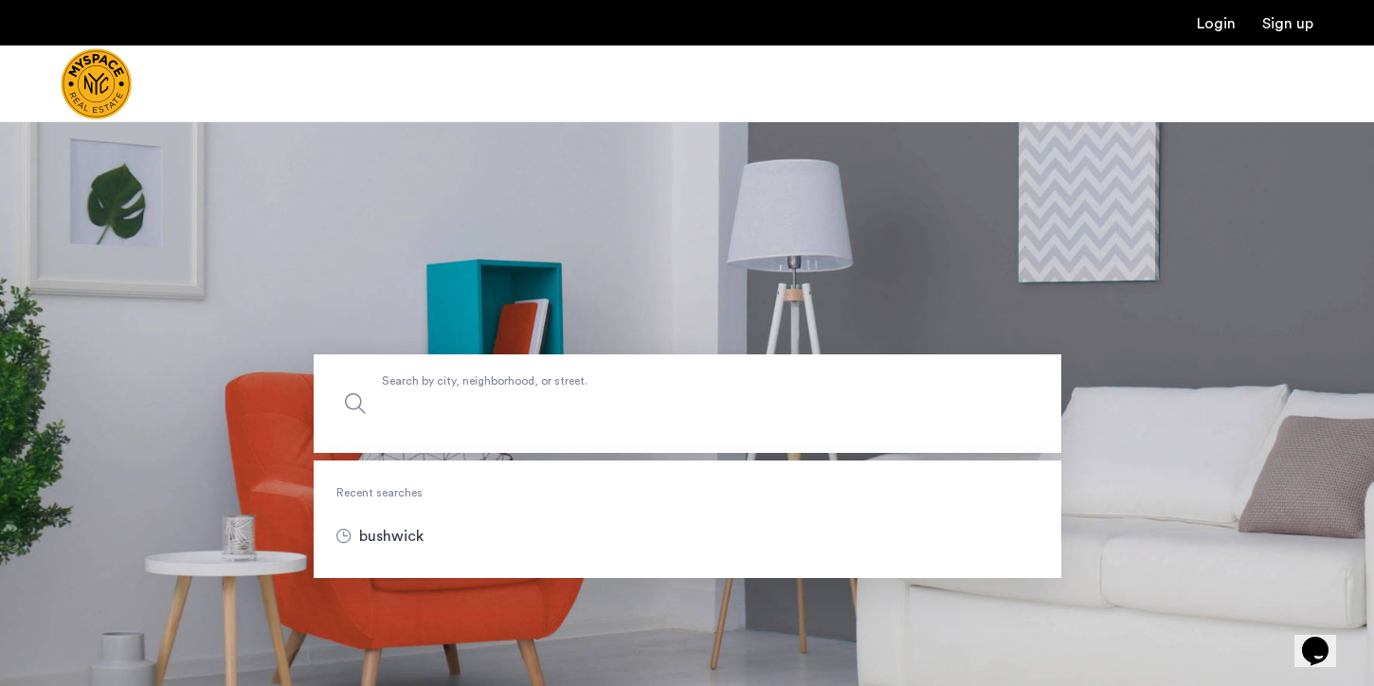
click at [526, 414] on input "Search by city, neighborhood, or street." at bounding box center [688, 404] width 748 height 99
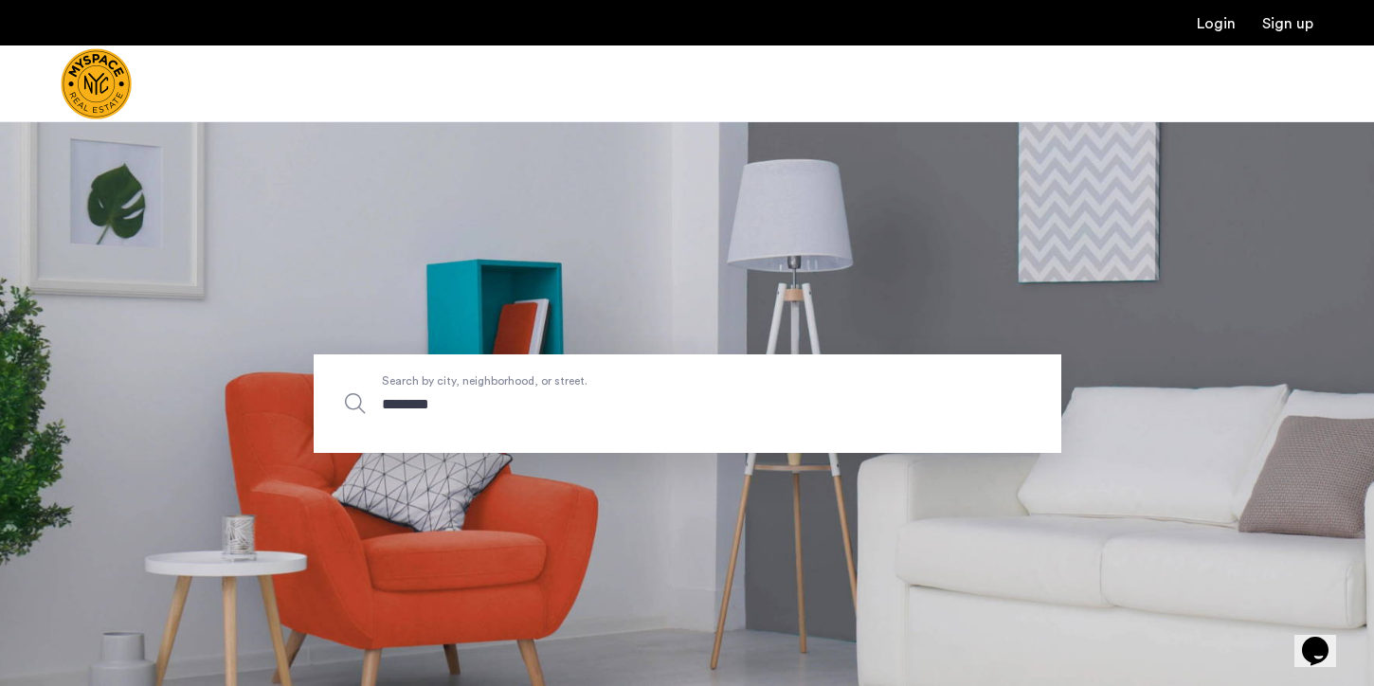
type input "*********"
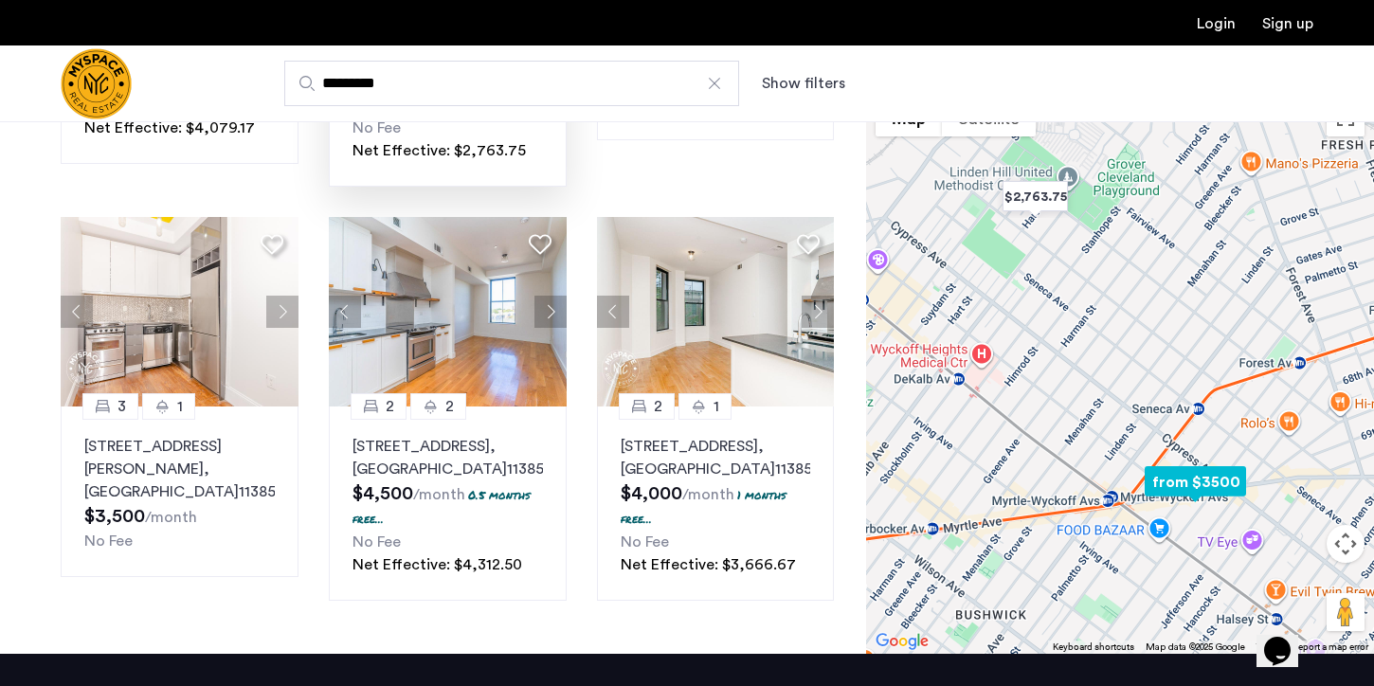
scroll to position [466, 0]
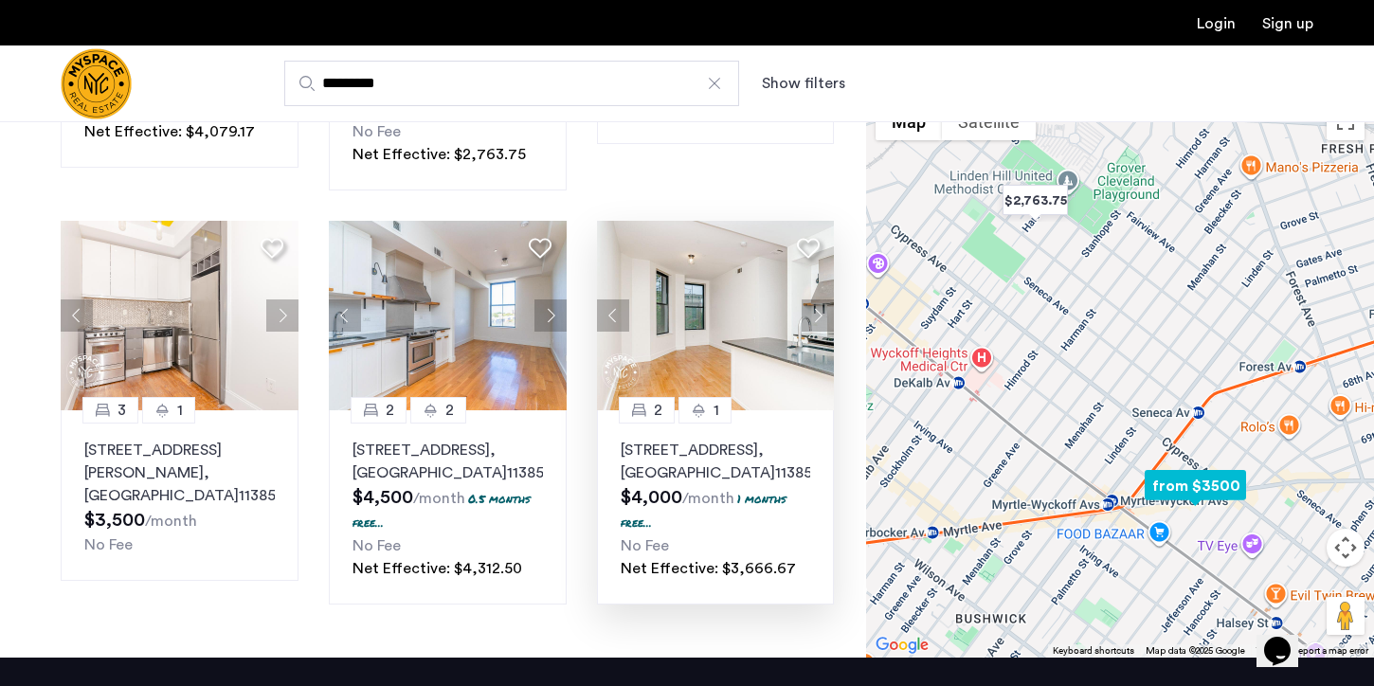
click at [822, 300] on button "Next apartment" at bounding box center [818, 316] width 32 height 32
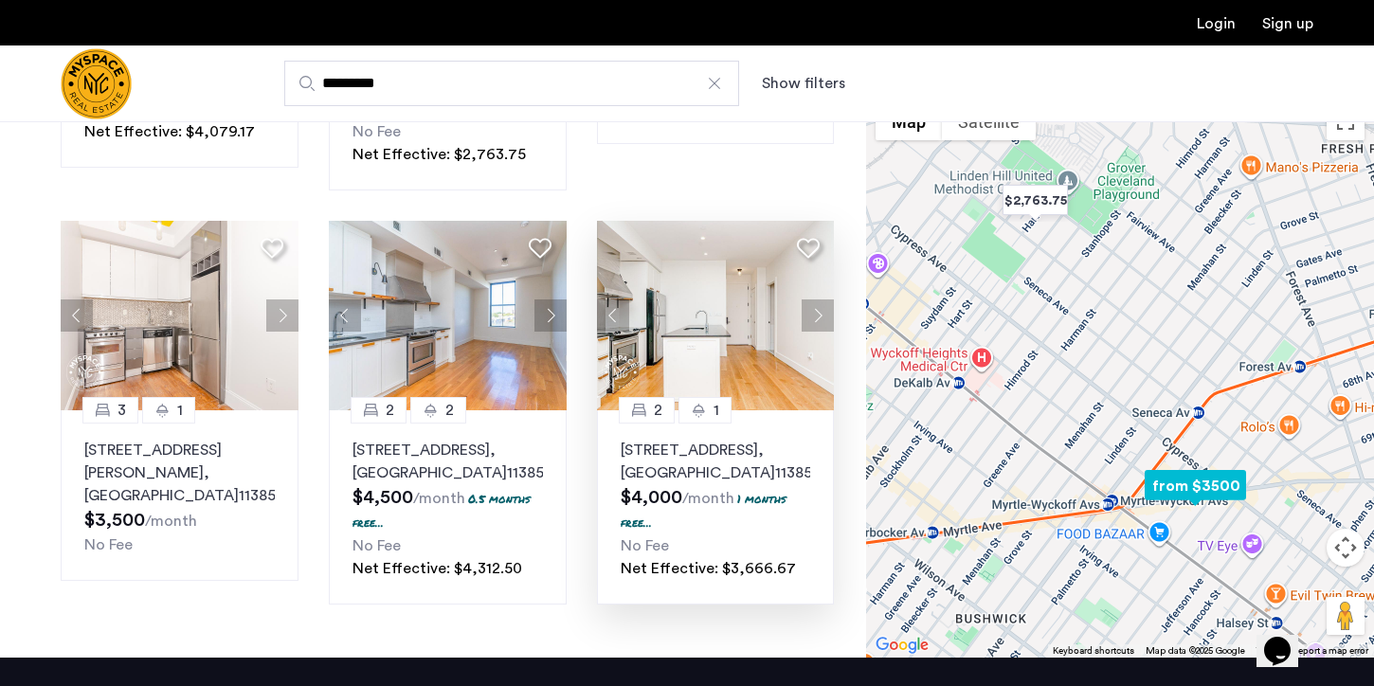
click at [698, 443] on span ", [GEOGRAPHIC_DATA]" at bounding box center [698, 462] width 155 height 38
click at [829, 300] on button "Next apartment" at bounding box center [818, 316] width 32 height 32
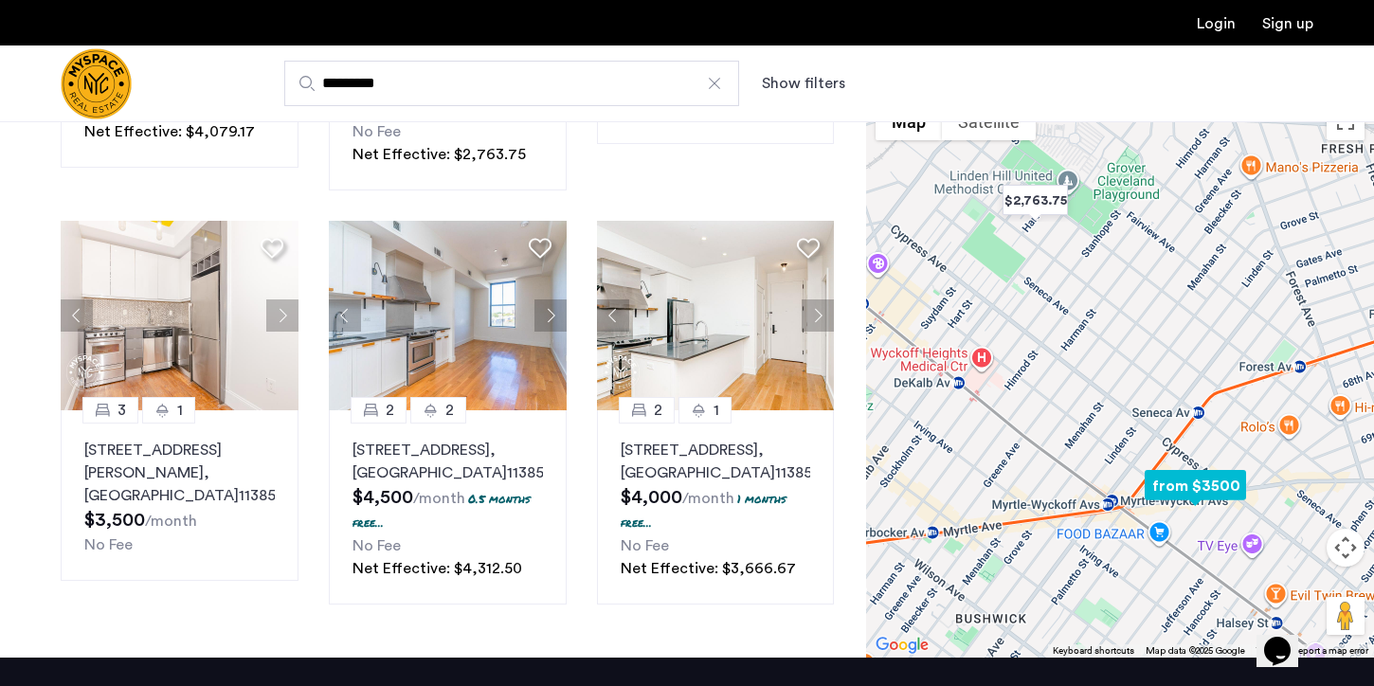
click at [829, 300] on button "Next apartment" at bounding box center [818, 316] width 32 height 32
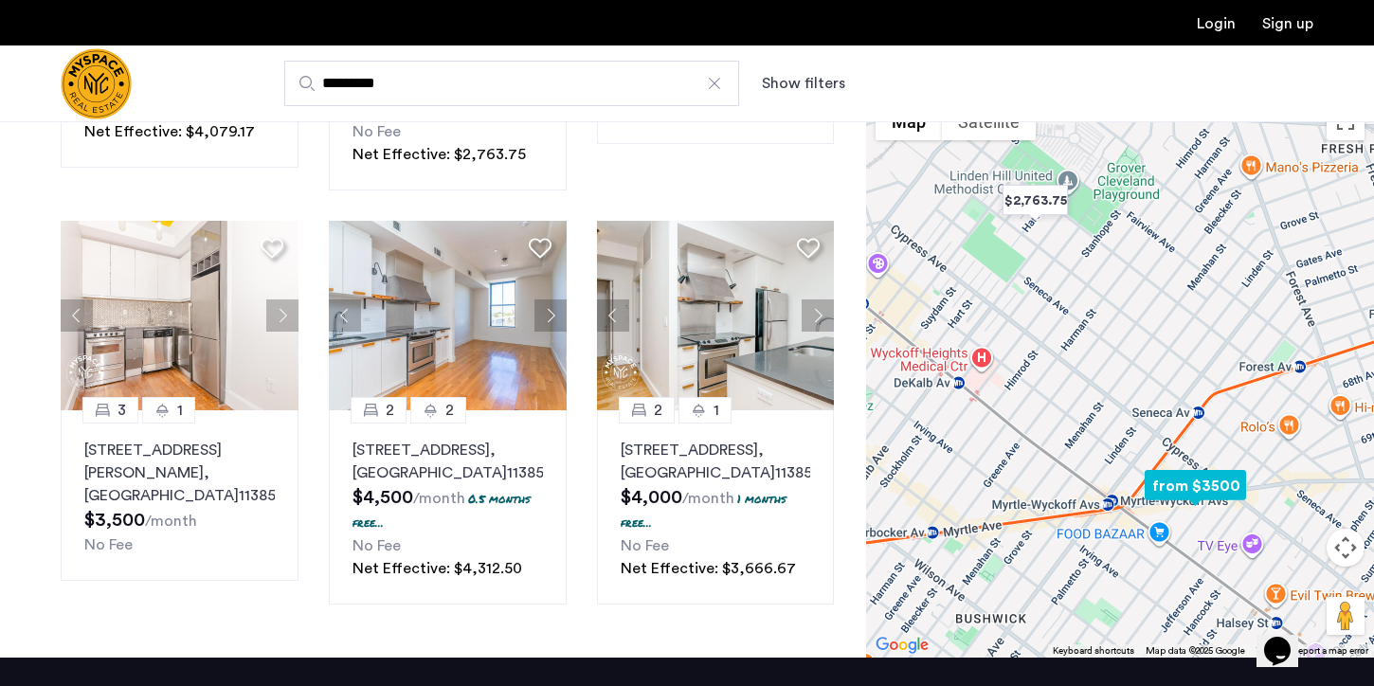
click at [829, 300] on button "Next apartment" at bounding box center [818, 316] width 32 height 32
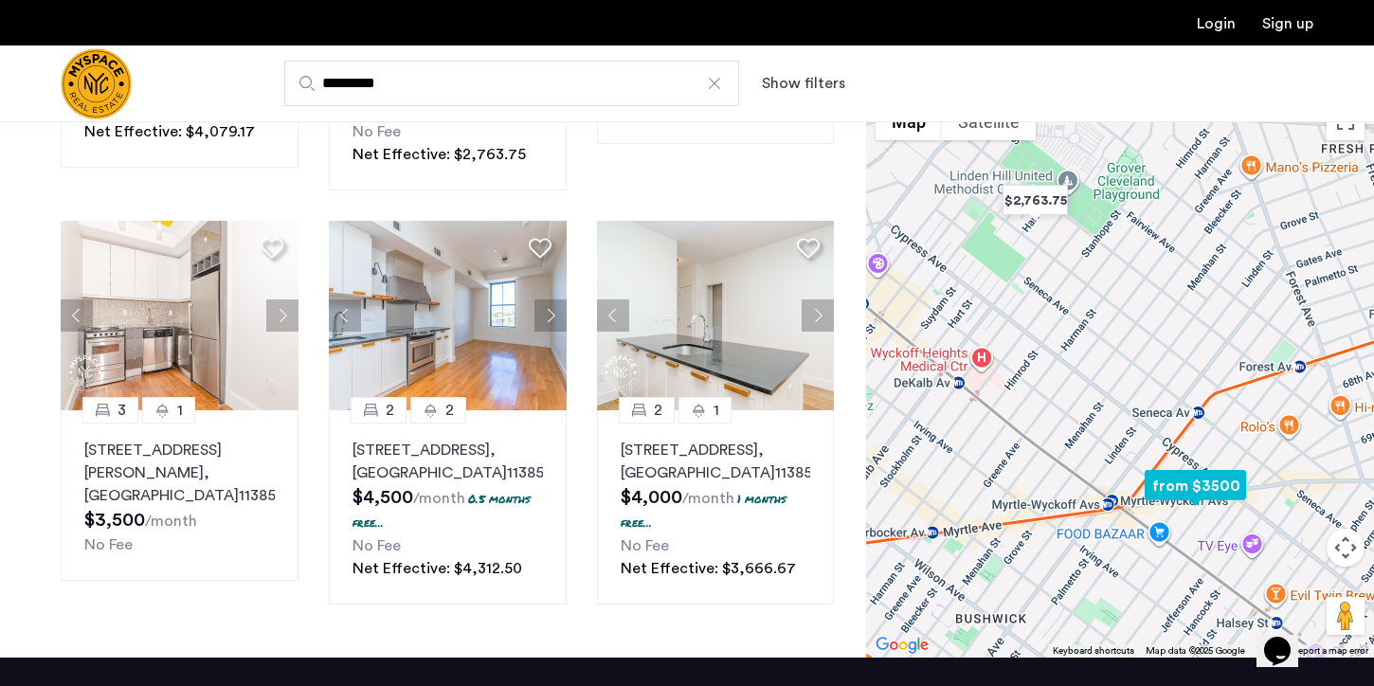
click at [829, 300] on button "Next apartment" at bounding box center [818, 316] width 32 height 32
